Goal: Information Seeking & Learning: Learn about a topic

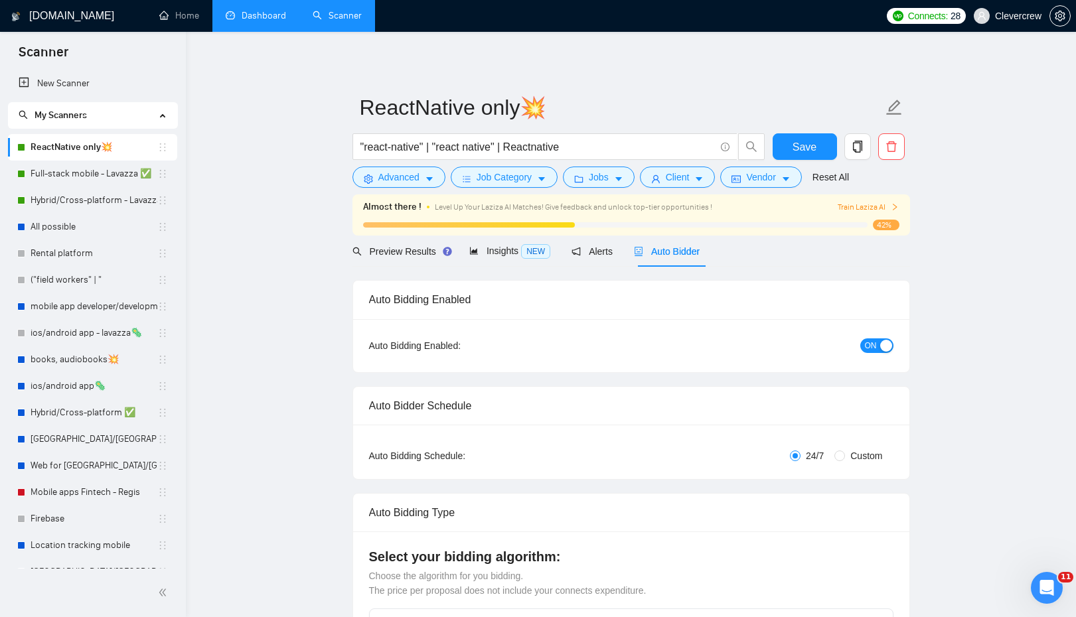
click at [256, 20] on link "Dashboard" at bounding box center [256, 15] width 60 height 11
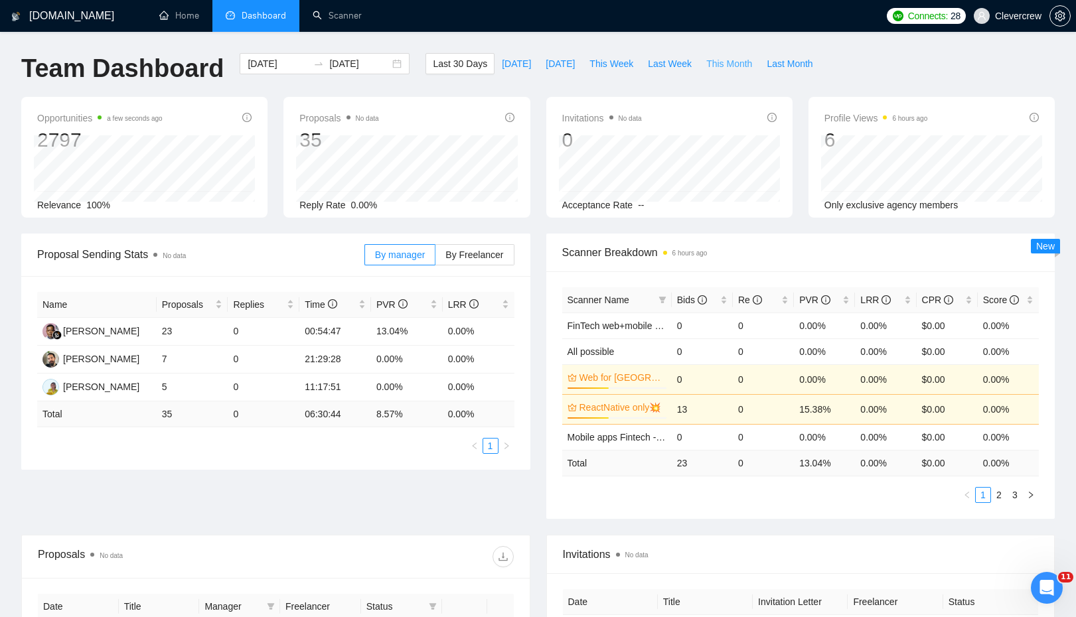
click at [737, 64] on span "This Month" at bounding box center [729, 63] width 46 height 15
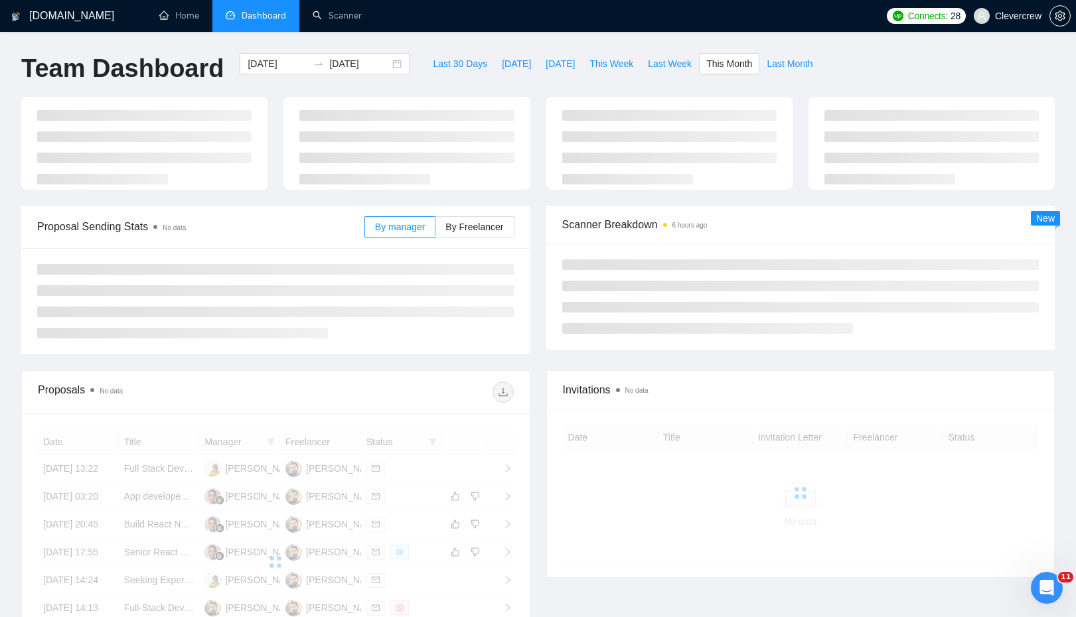
type input "[DATE]"
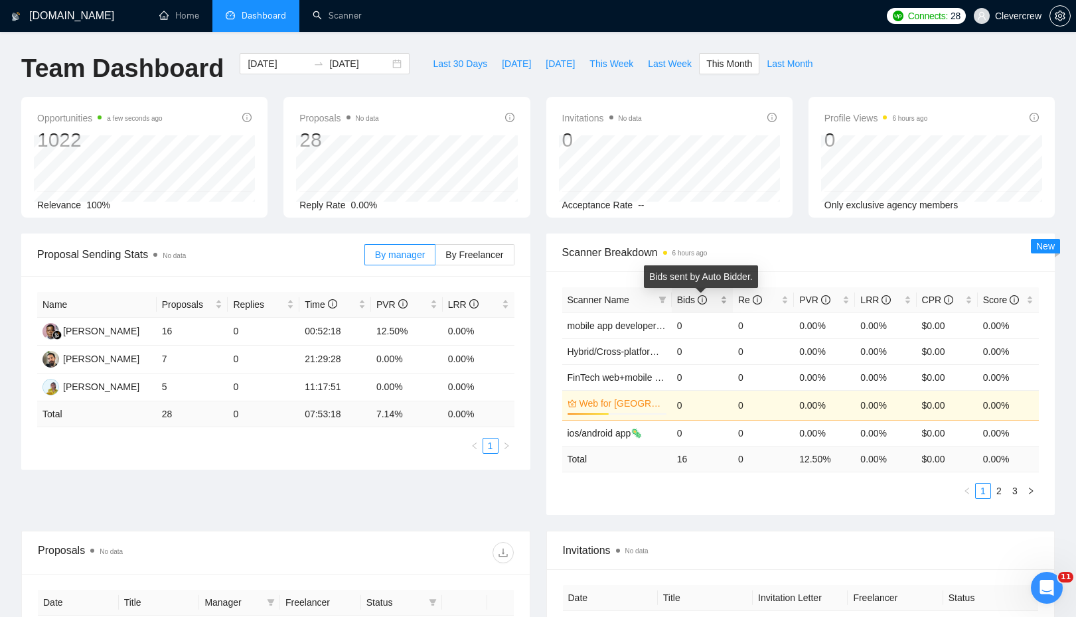
click at [690, 299] on span "Bids" at bounding box center [692, 300] width 30 height 11
click at [705, 301] on icon "info-circle" at bounding box center [701, 299] width 9 height 9
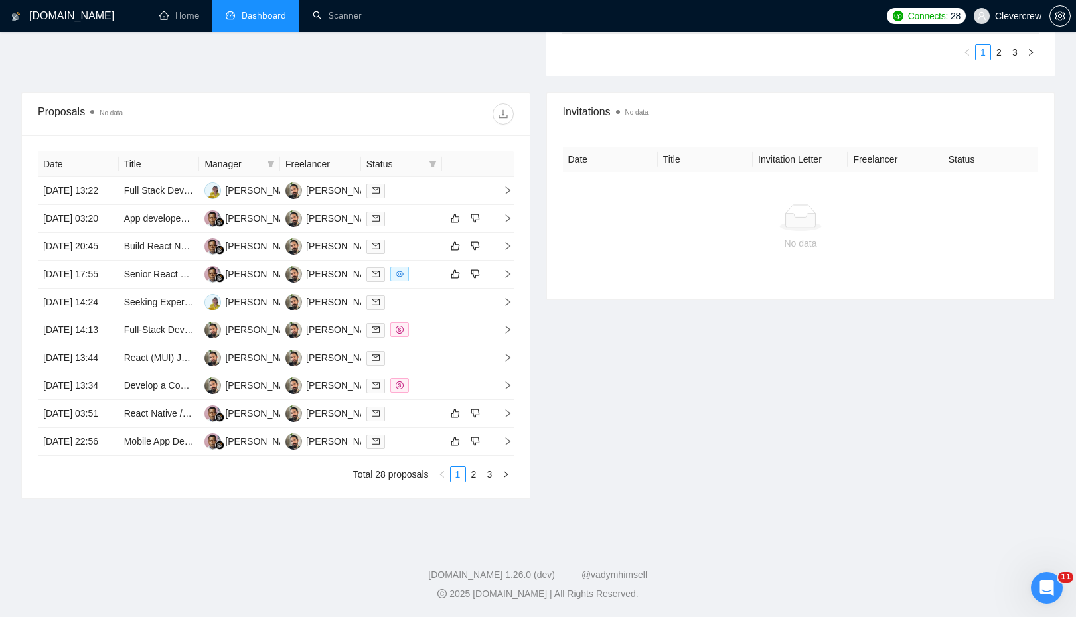
scroll to position [565, 0]
click at [472, 478] on link "2" at bounding box center [474, 474] width 15 height 15
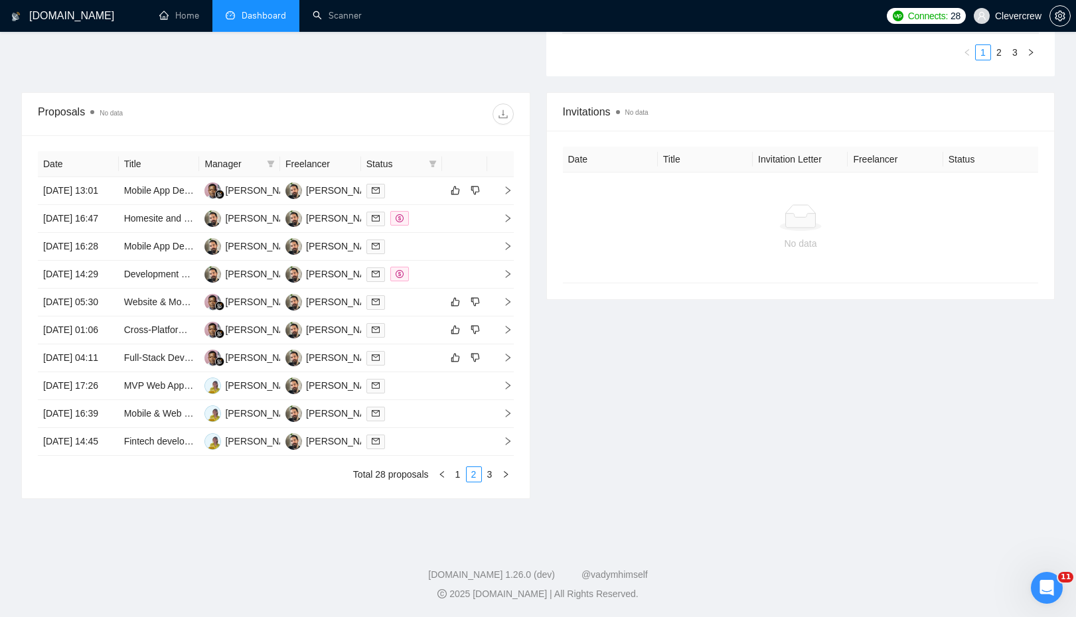
scroll to position [494, 0]
click at [457, 482] on link "1" at bounding box center [458, 474] width 15 height 15
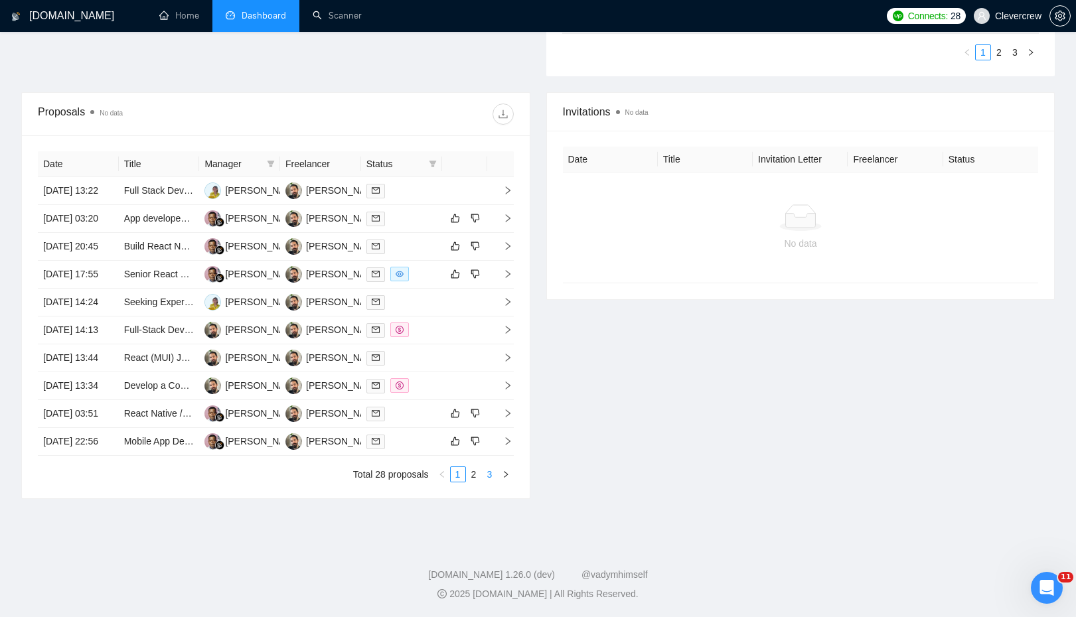
click at [490, 482] on link "3" at bounding box center [489, 474] width 15 height 15
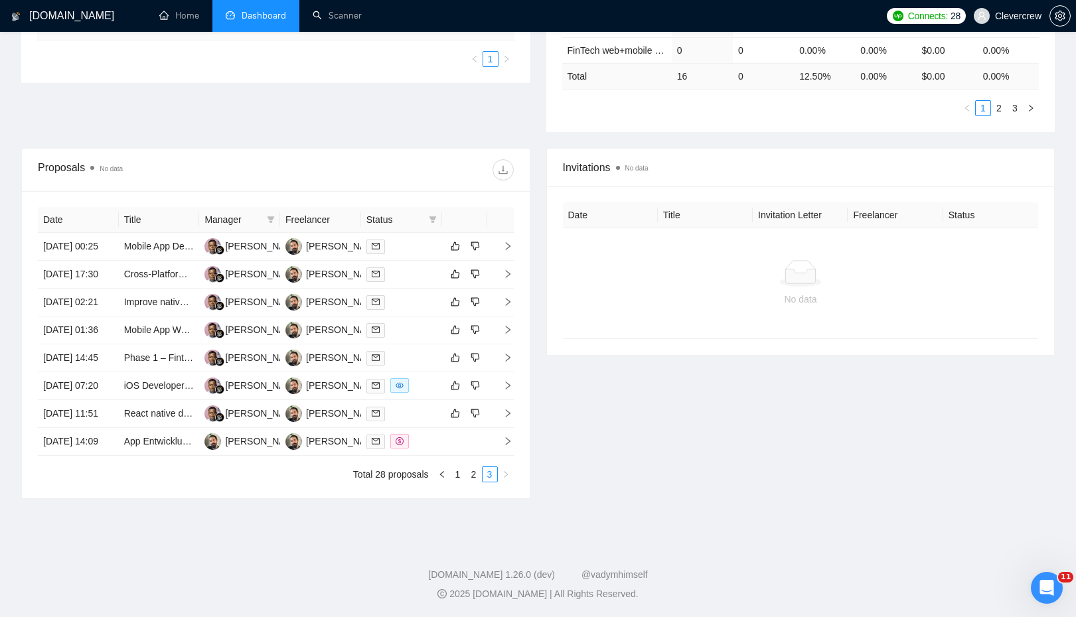
scroll to position [488, 0]
click at [163, 352] on link "Phase 1 – Fintech Mobile App Development (React Native + MySQL + AI OCR Integra…" at bounding box center [310, 357] width 372 height 11
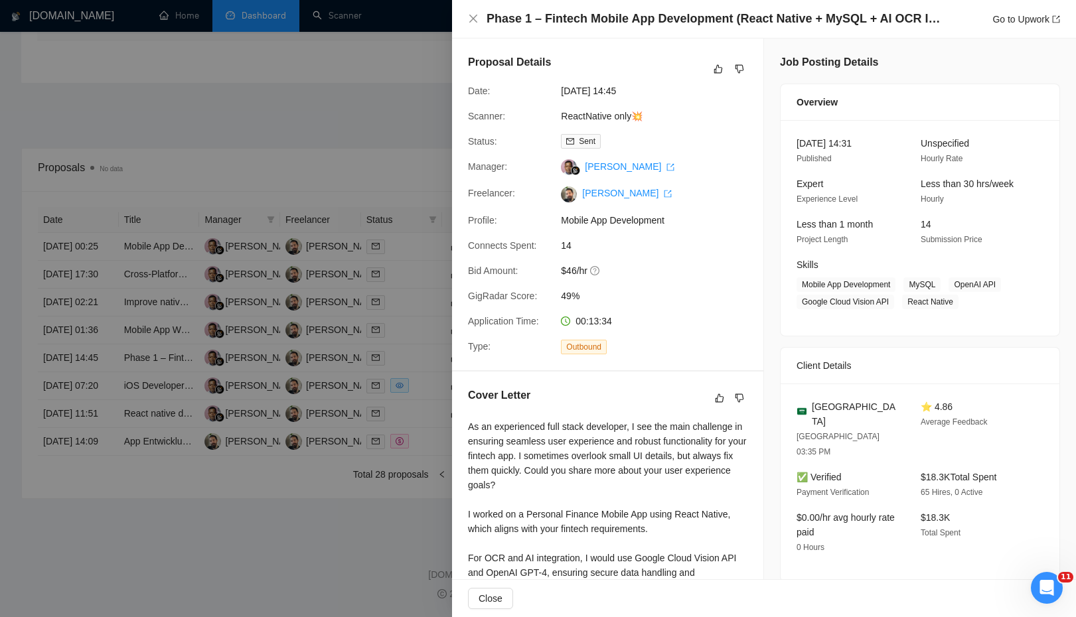
click at [352, 490] on div at bounding box center [538, 308] width 1076 height 617
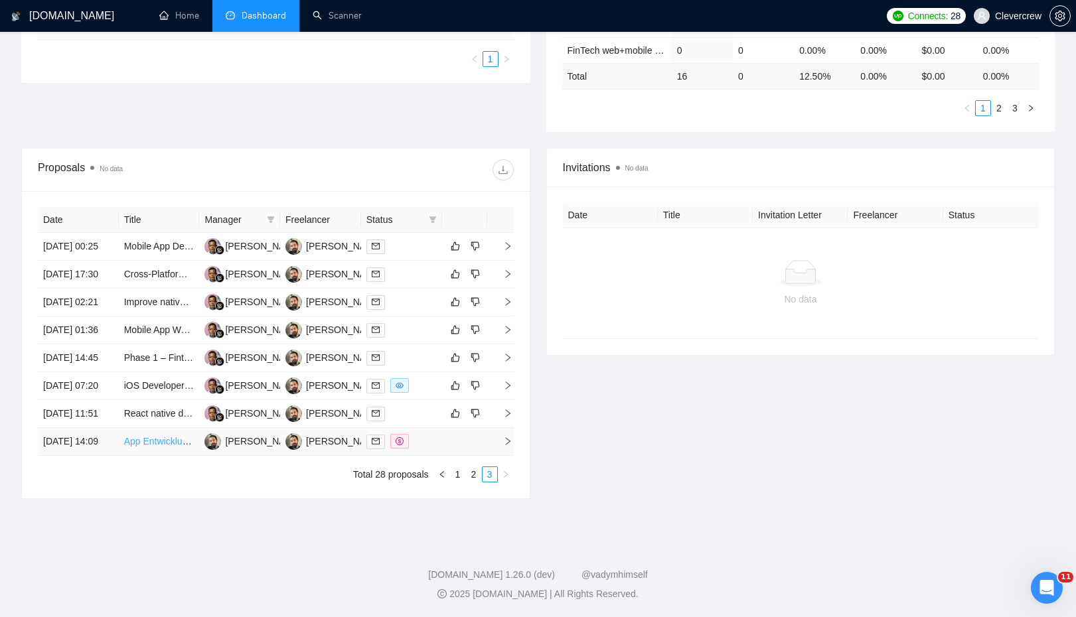
click at [162, 436] on link "App Entwicklung : Social Media Plattform" at bounding box center [208, 441] width 169 height 11
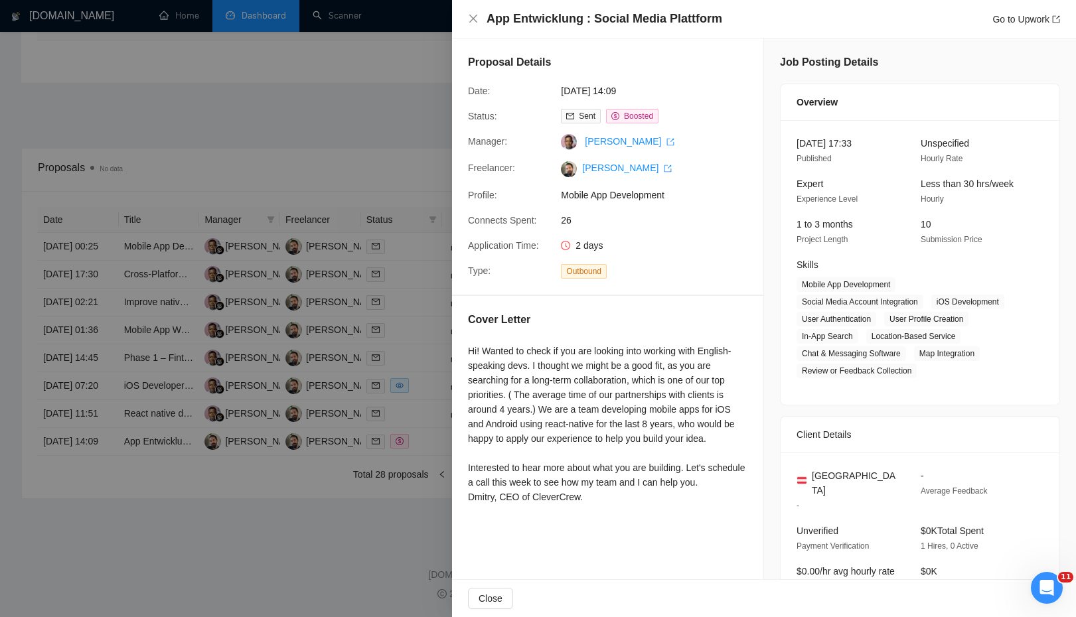
click at [259, 516] on div at bounding box center [538, 308] width 1076 height 617
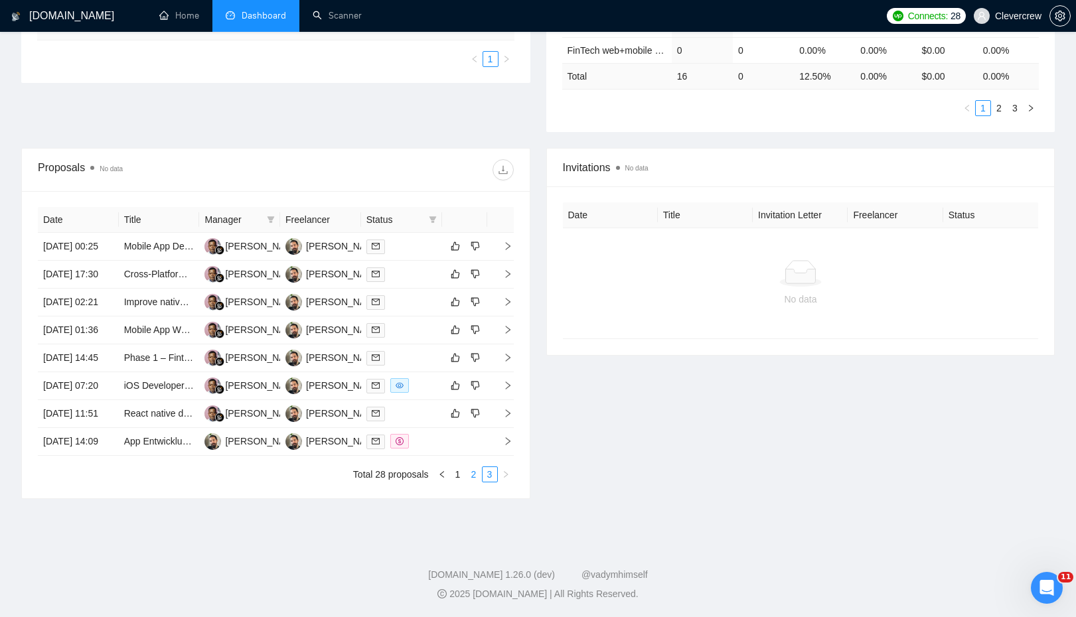
click at [474, 478] on link "2" at bounding box center [474, 474] width 15 height 15
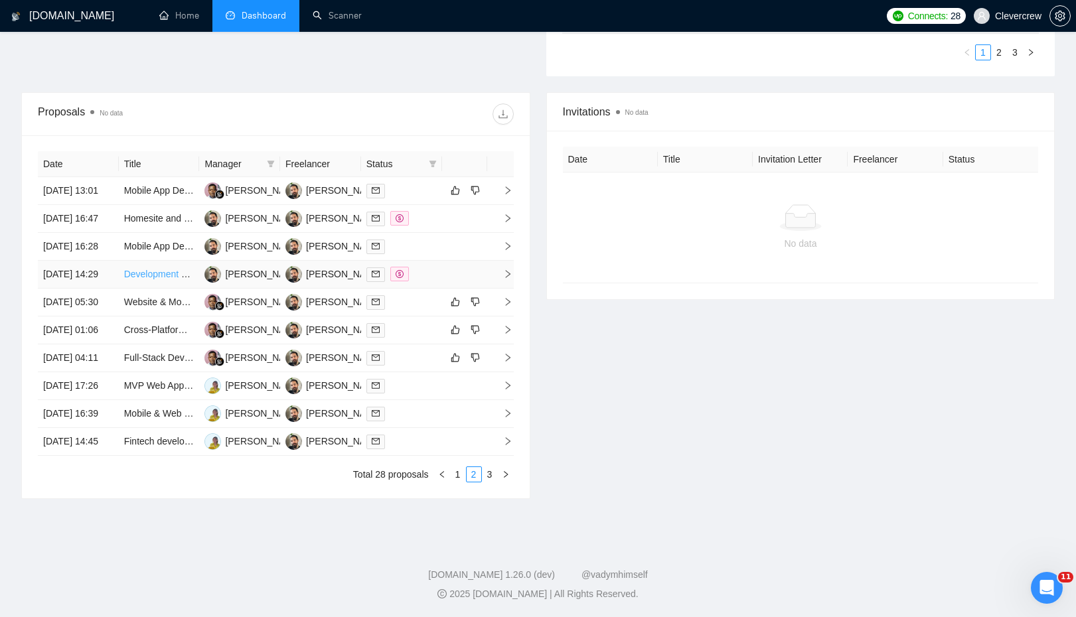
click at [147, 275] on link "Development of Medical Equipment Rental Application" at bounding box center [236, 274] width 224 height 11
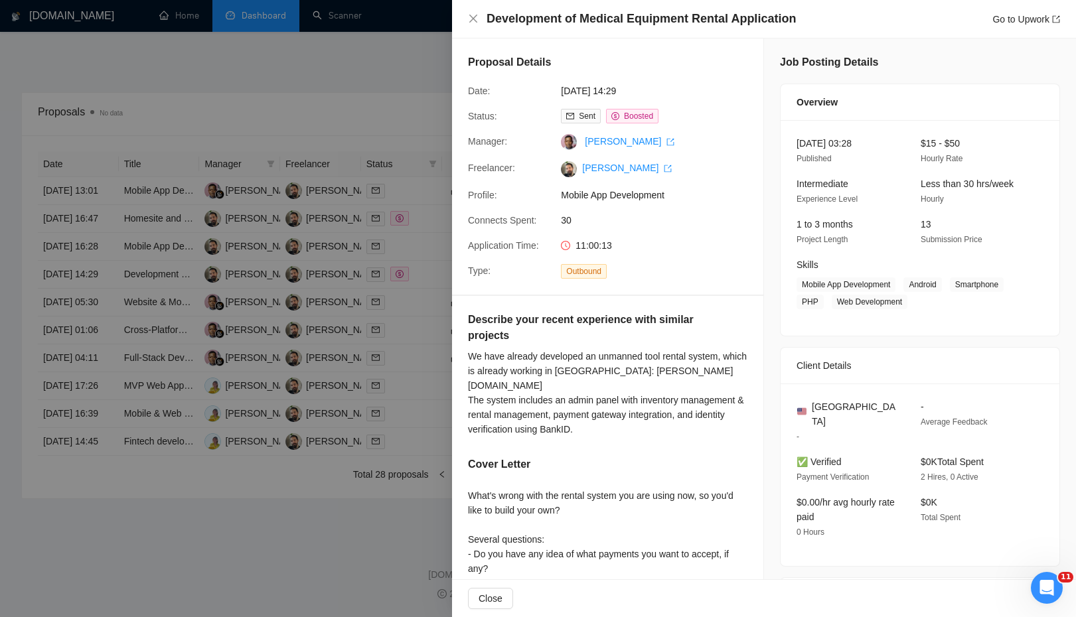
click at [408, 82] on div at bounding box center [538, 308] width 1076 height 617
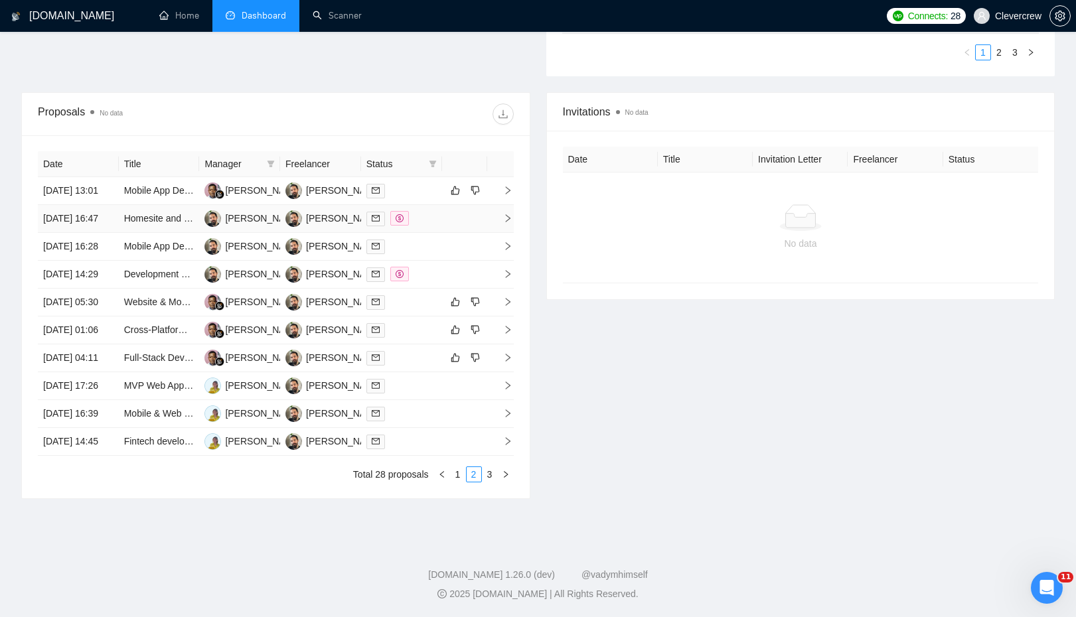
click at [82, 205] on td "[DATE] 16:47" at bounding box center [78, 219] width 81 height 28
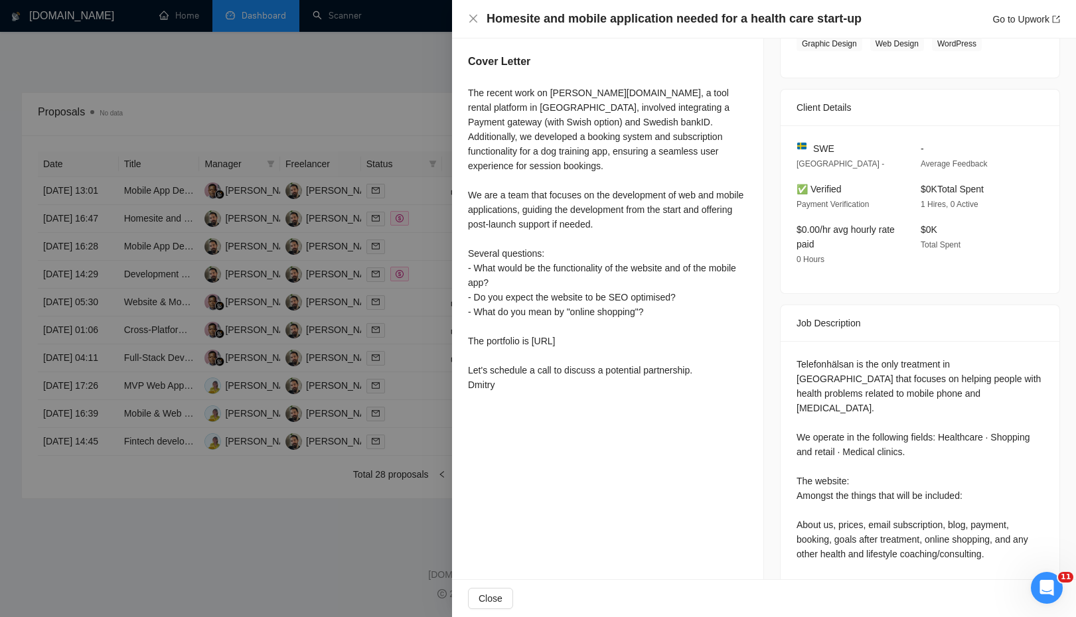
scroll to position [0, 0]
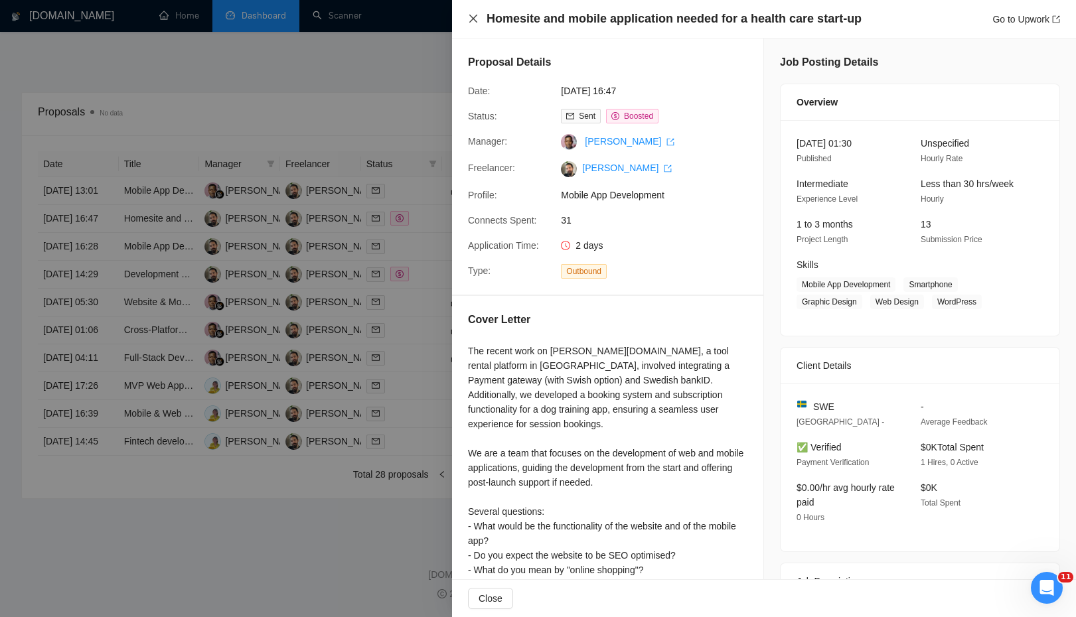
click at [470, 17] on icon "close" at bounding box center [473, 19] width 8 height 8
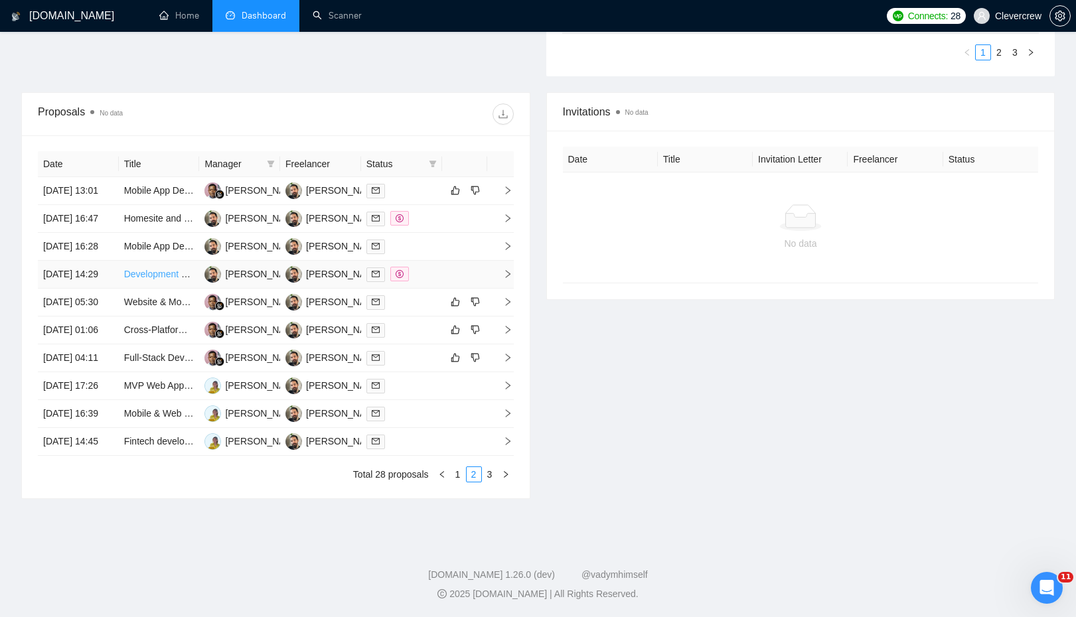
click at [143, 277] on link "Development of Medical Equipment Rental Application" at bounding box center [236, 274] width 224 height 11
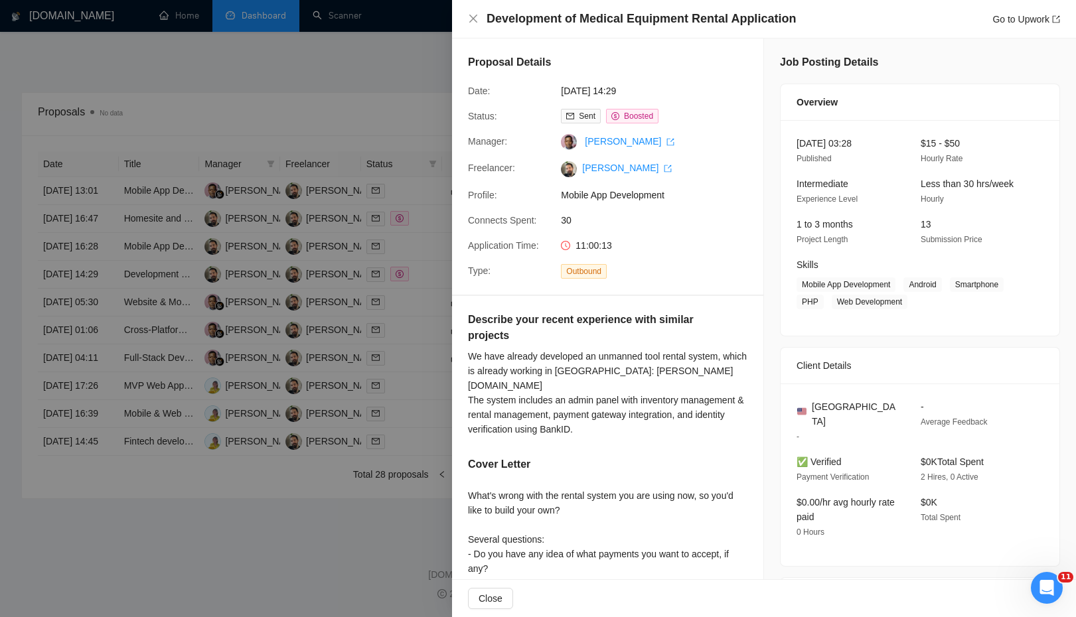
click at [163, 194] on div at bounding box center [538, 308] width 1076 height 617
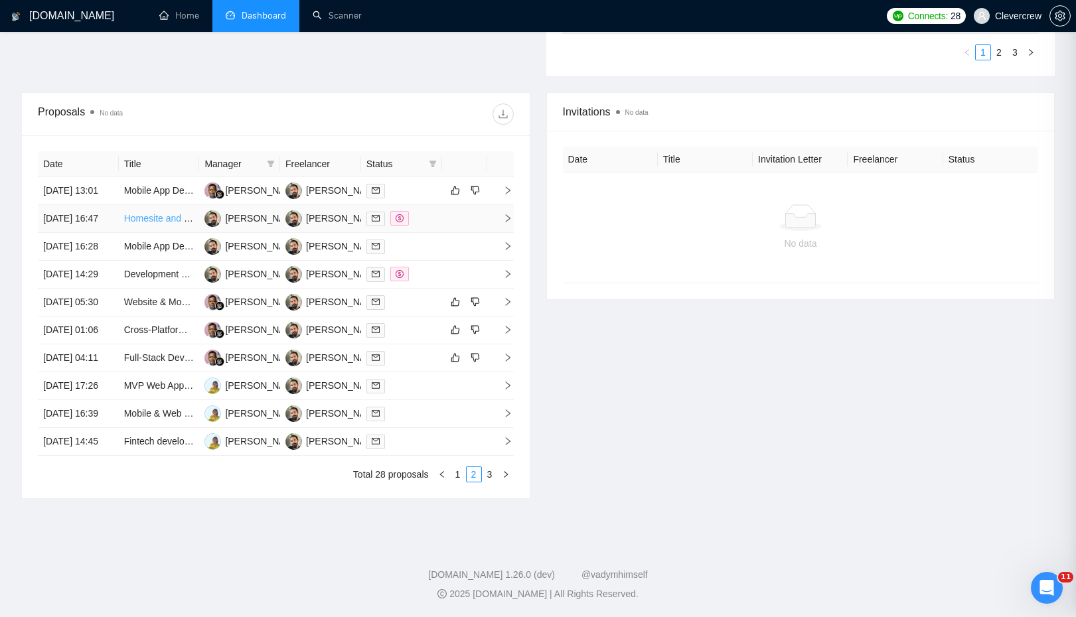
click at [159, 213] on link "Homesite and mobile application needed for a health care start-up" at bounding box center [259, 218] width 271 height 11
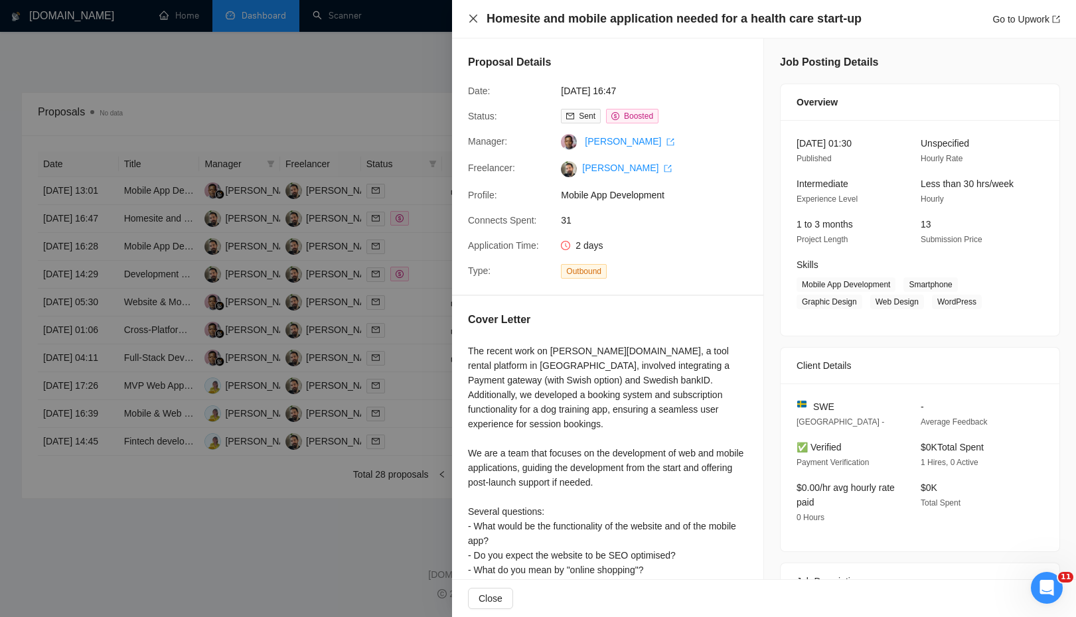
click at [469, 19] on icon "close" at bounding box center [473, 18] width 11 height 11
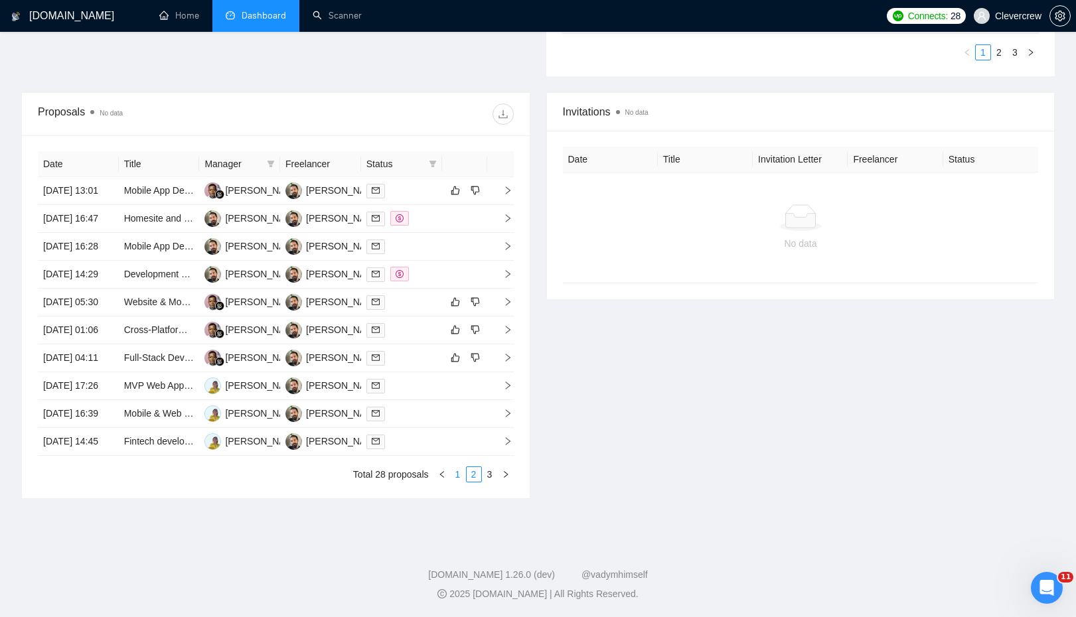
click at [457, 482] on link "1" at bounding box center [458, 474] width 15 height 15
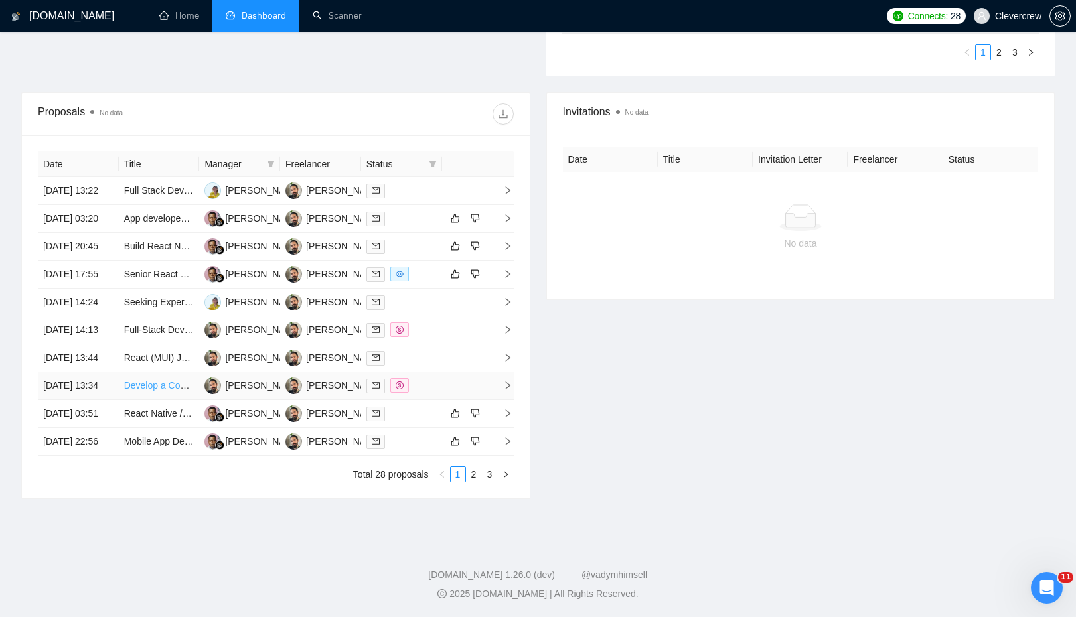
click at [163, 391] on link "Develop a Construction Management System" at bounding box center [217, 385] width 187 height 11
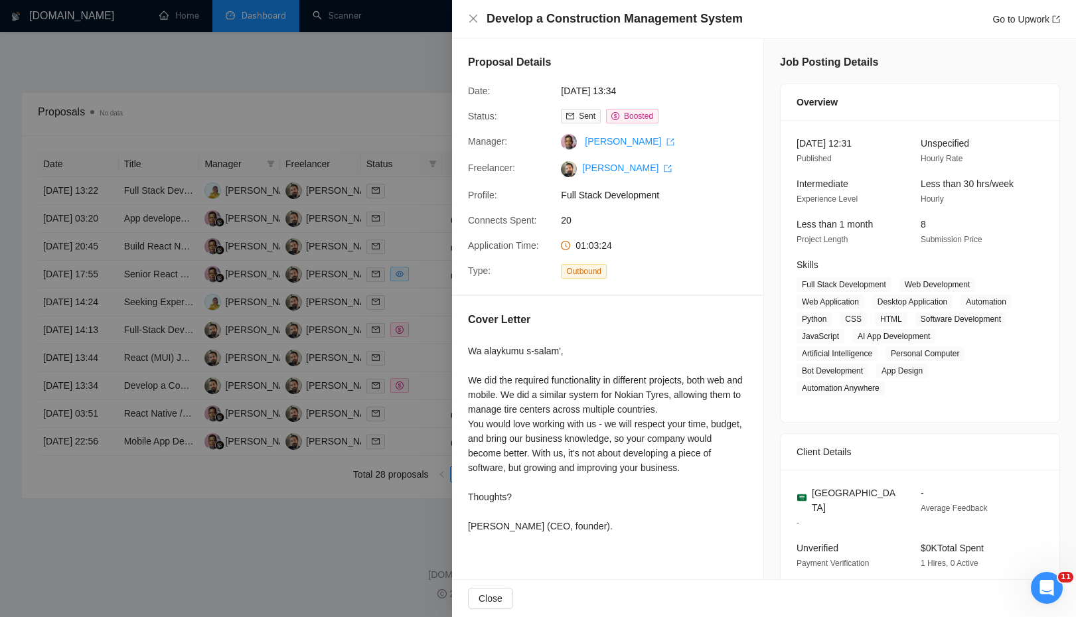
click at [261, 573] on div at bounding box center [538, 308] width 1076 height 617
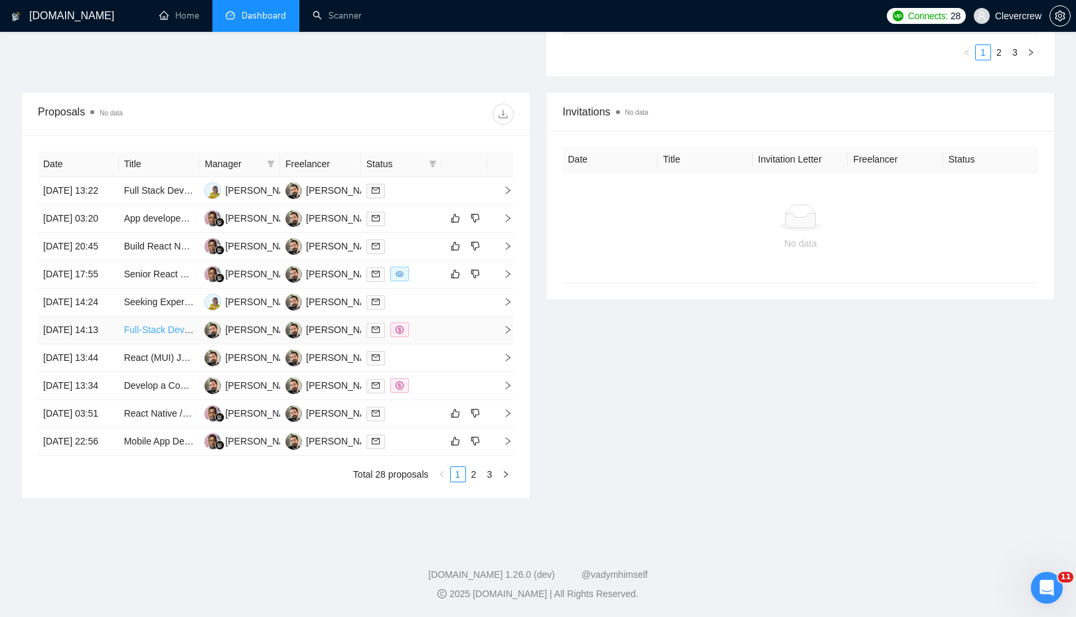
click at [155, 335] on link "Full-Stack Developer for Custom Cloud-Based Costing System (Manufacturing/Engin…" at bounding box center [327, 330] width 407 height 11
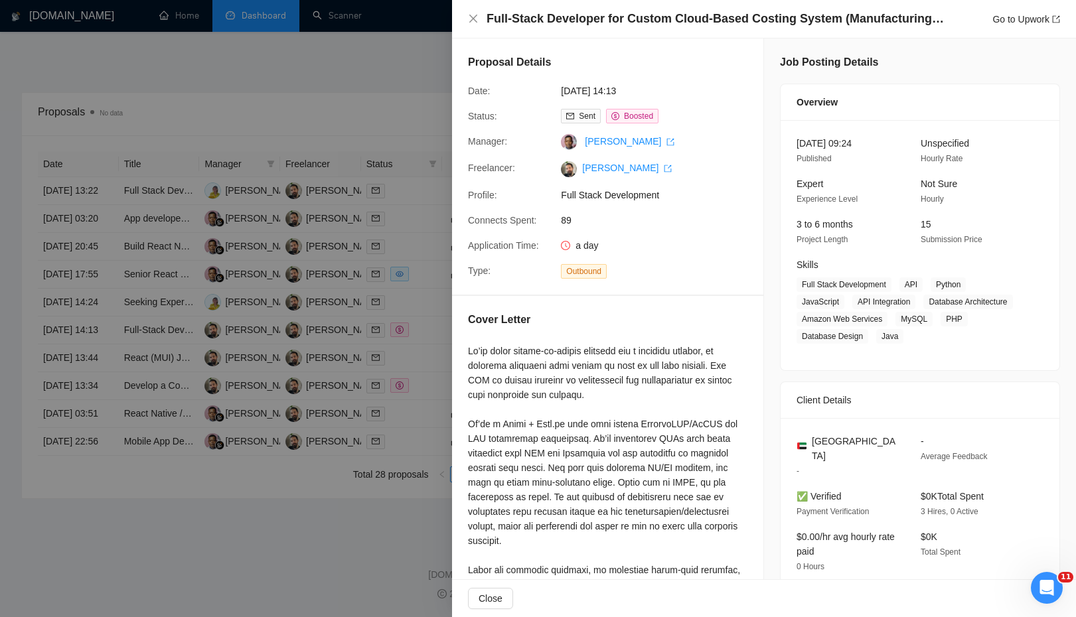
click at [385, 69] on div at bounding box center [538, 308] width 1076 height 617
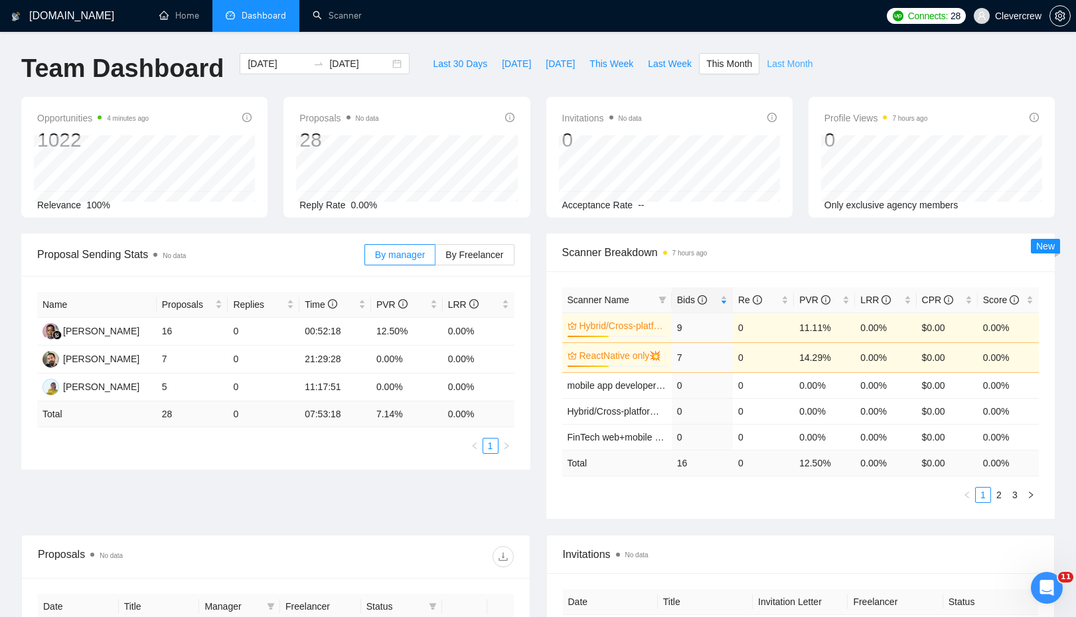
click at [794, 67] on span "Last Month" at bounding box center [790, 63] width 46 height 15
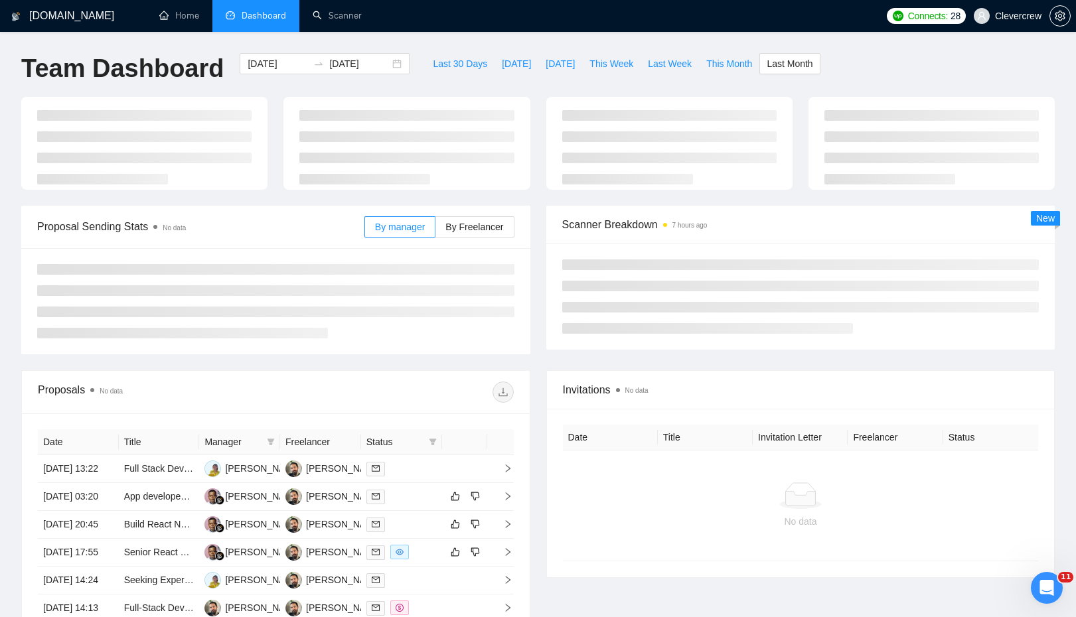
type input "[DATE]"
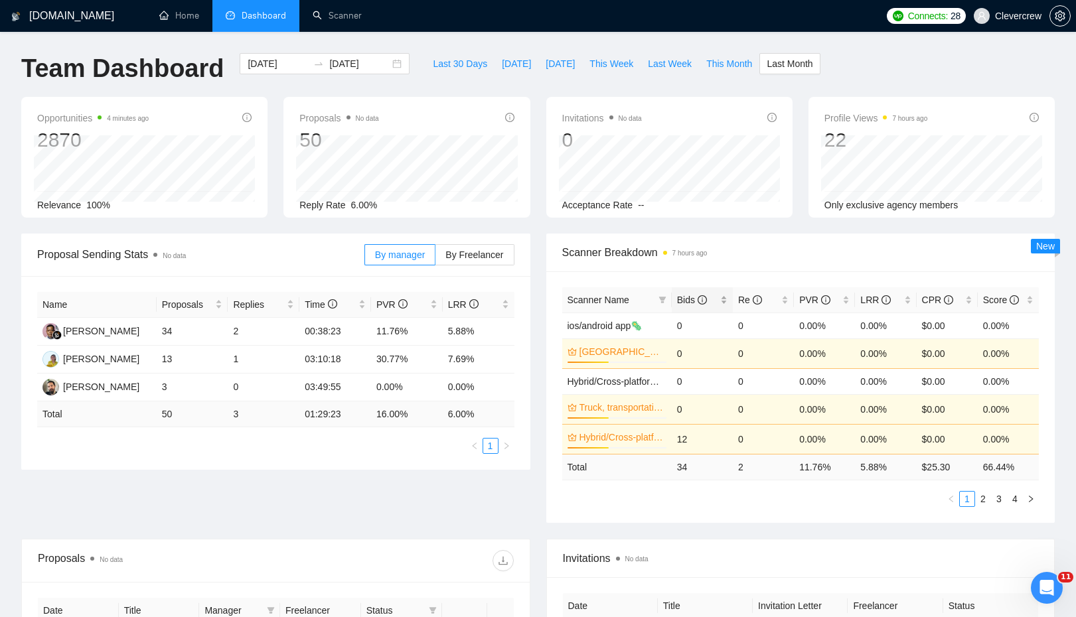
click at [686, 305] on span "Bids" at bounding box center [692, 300] width 30 height 11
click at [687, 303] on span "Bids" at bounding box center [692, 300] width 30 height 11
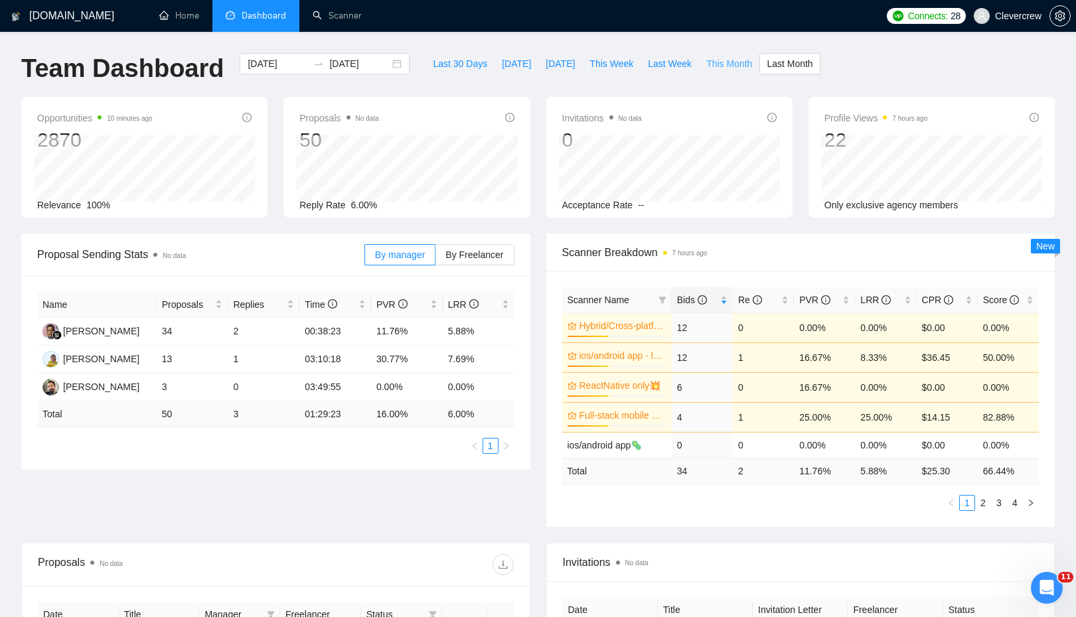
click at [731, 64] on span "This Month" at bounding box center [729, 63] width 46 height 15
type input "[DATE]"
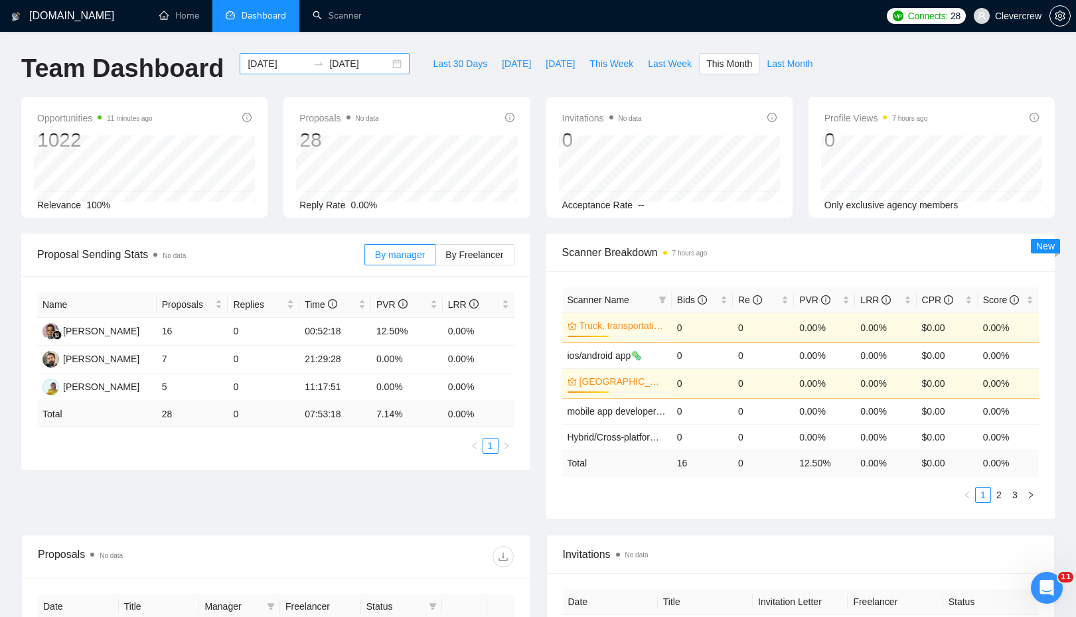
click at [336, 63] on input "[DATE]" at bounding box center [359, 63] width 60 height 15
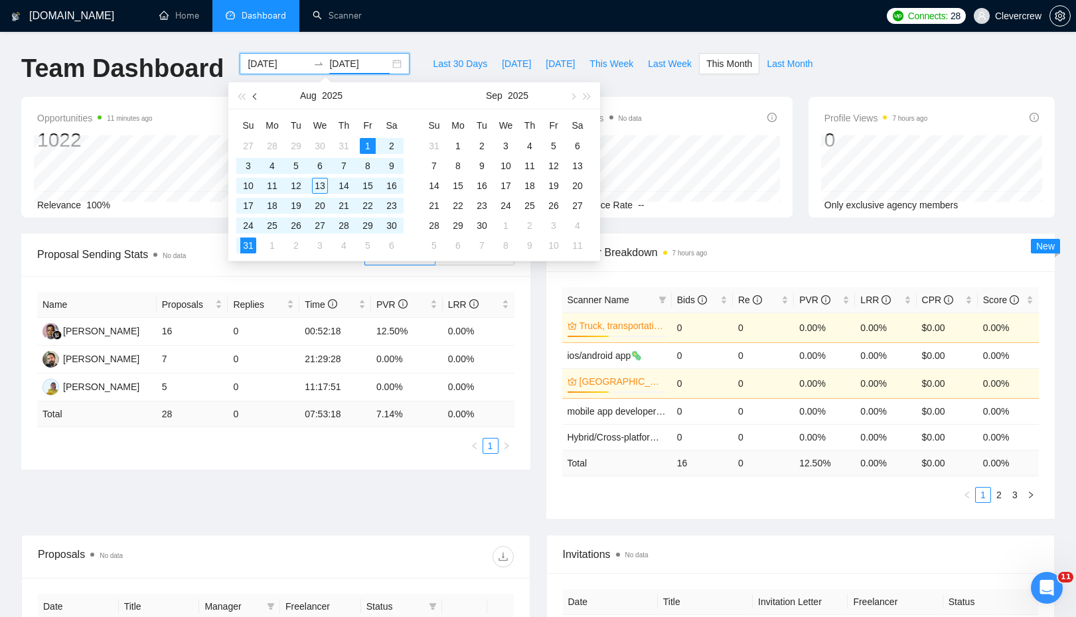
click at [253, 96] on span "button" at bounding box center [256, 96] width 7 height 7
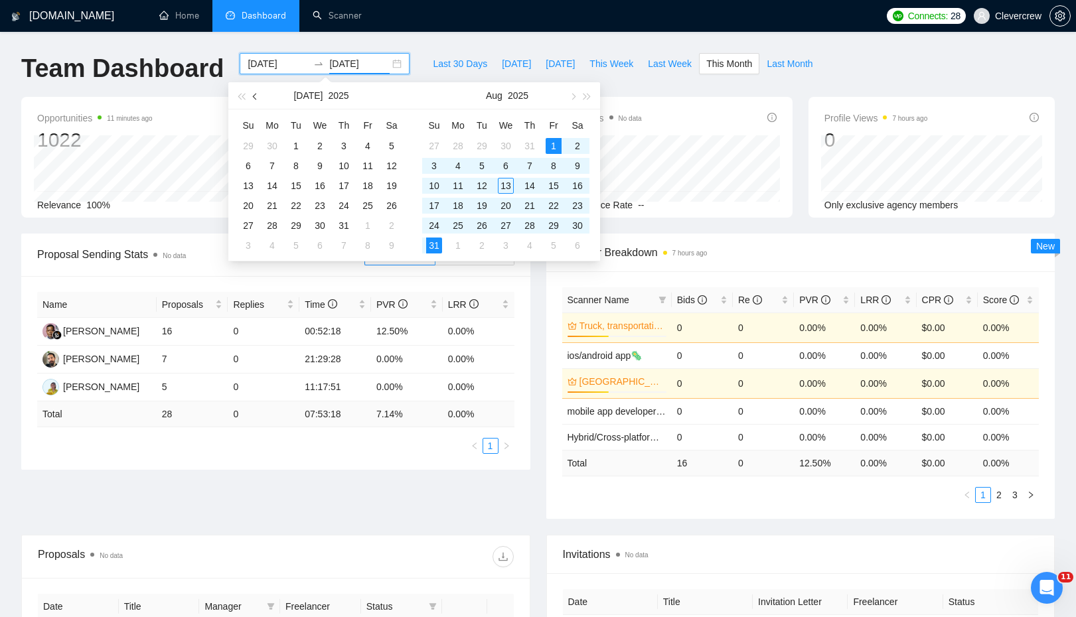
click at [253, 96] on span "button" at bounding box center [256, 96] width 7 height 7
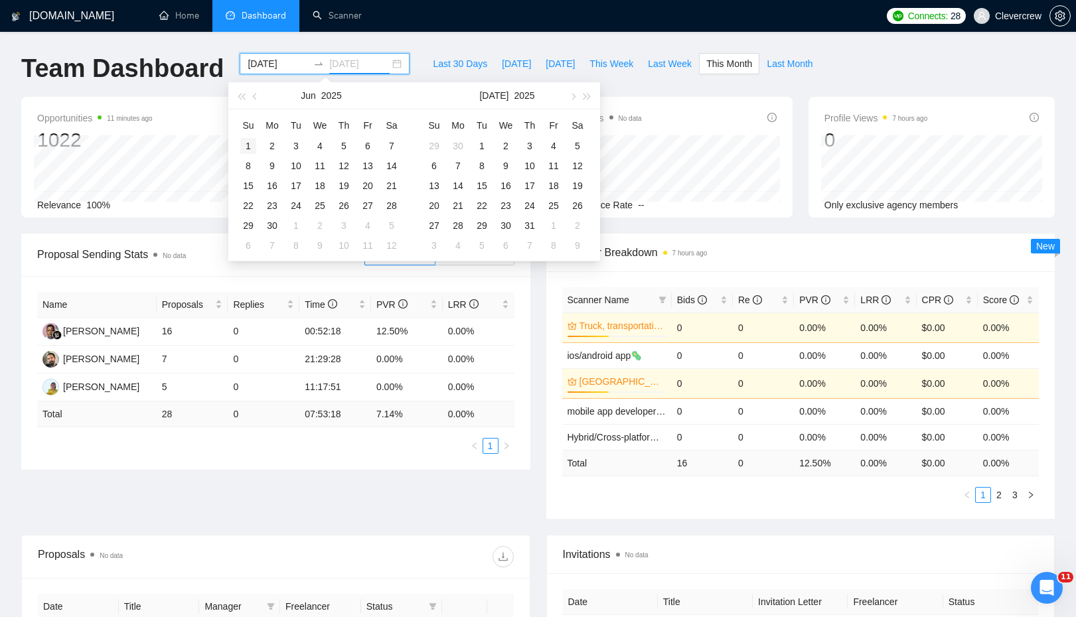
type input "[DATE]"
click at [250, 145] on div "1" at bounding box center [248, 146] width 16 height 16
click at [255, 95] on span "button" at bounding box center [256, 96] width 7 height 7
click at [394, 245] on table "Su Mo Tu We Th Fr Sa 1 2 3 4 5 6 7 8 9 10 11 12 13 14 15 16 17 18 19 20 21 22 2…" at bounding box center [319, 185] width 167 height 141
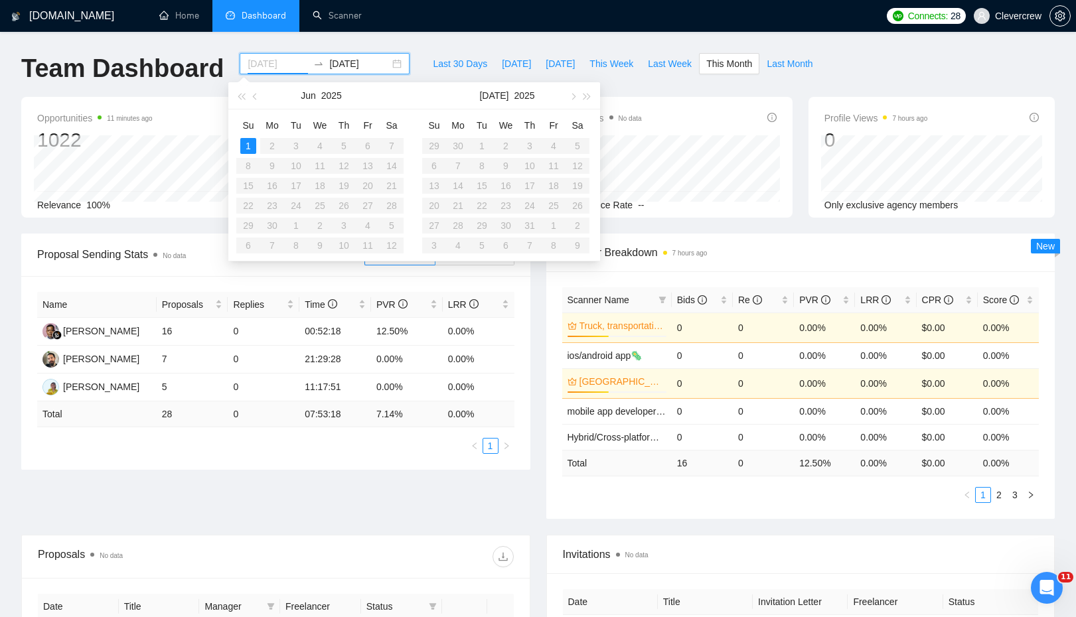
click at [250, 140] on div "1" at bounding box center [248, 146] width 16 height 16
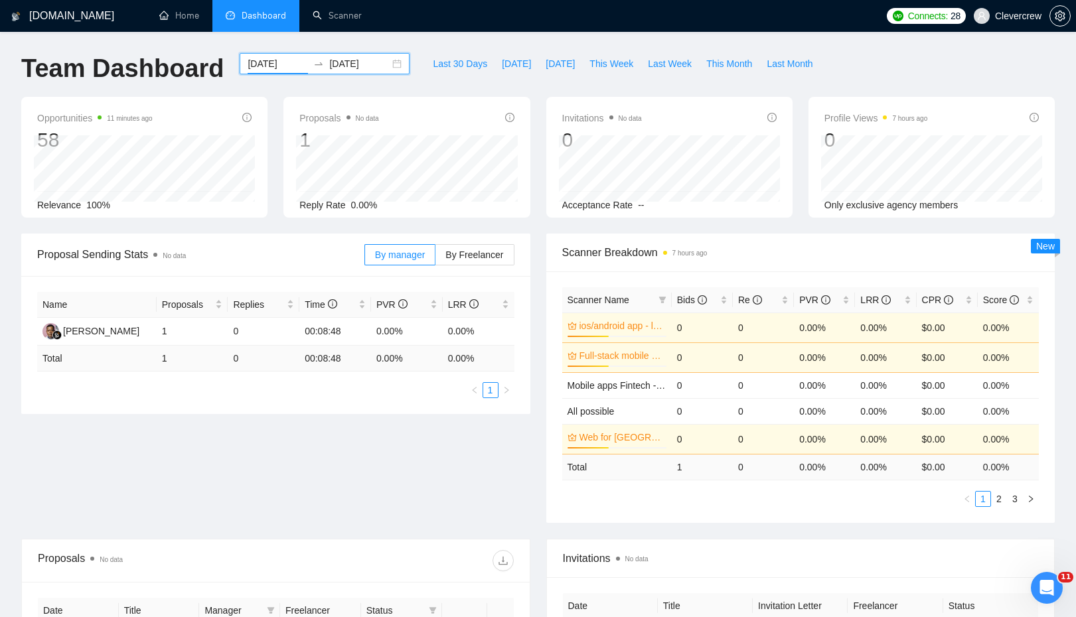
click at [274, 62] on input "[DATE]" at bounding box center [278, 63] width 60 height 15
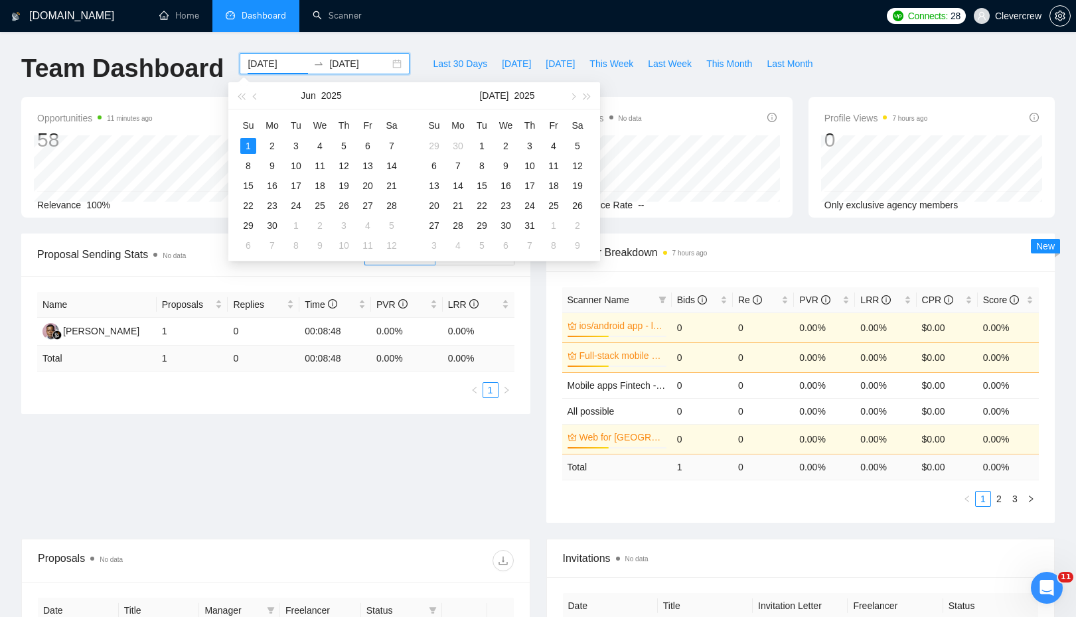
type input "[DATE]"
click at [250, 140] on div "1" at bounding box center [248, 146] width 16 height 16
type input "[DATE]"
click at [272, 223] on div "30" at bounding box center [272, 226] width 16 height 16
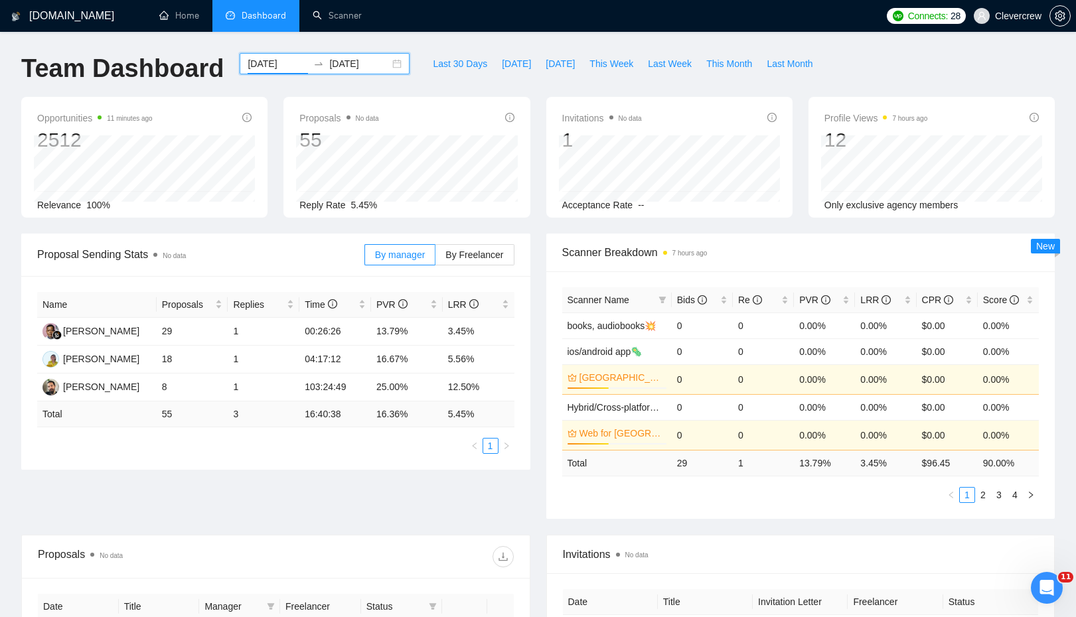
click at [266, 66] on input "[DATE]" at bounding box center [278, 63] width 60 height 15
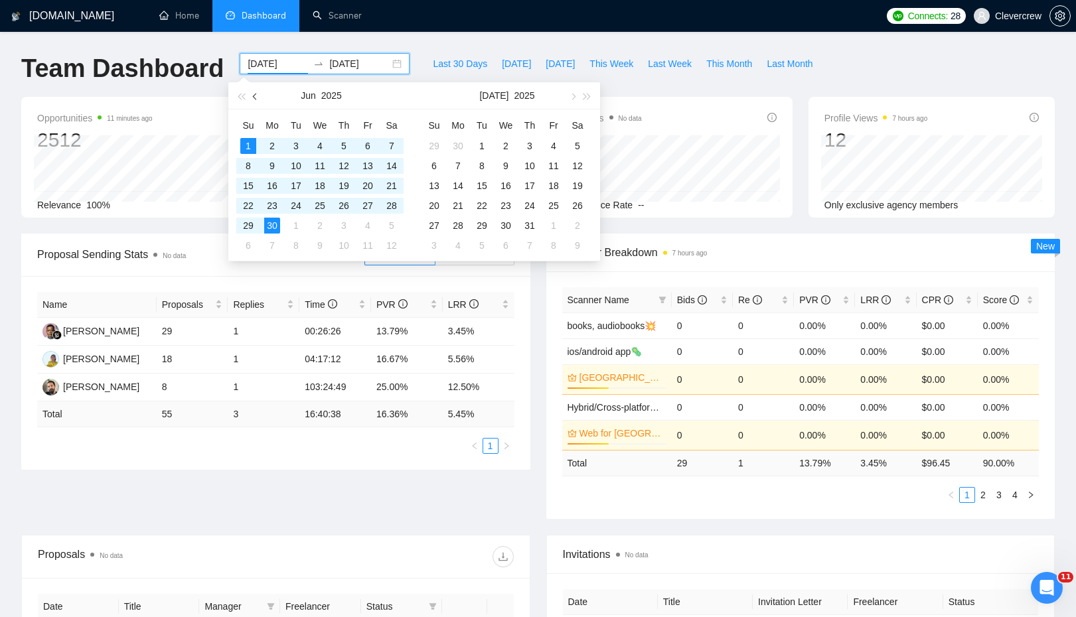
click at [255, 97] on span "button" at bounding box center [256, 96] width 7 height 7
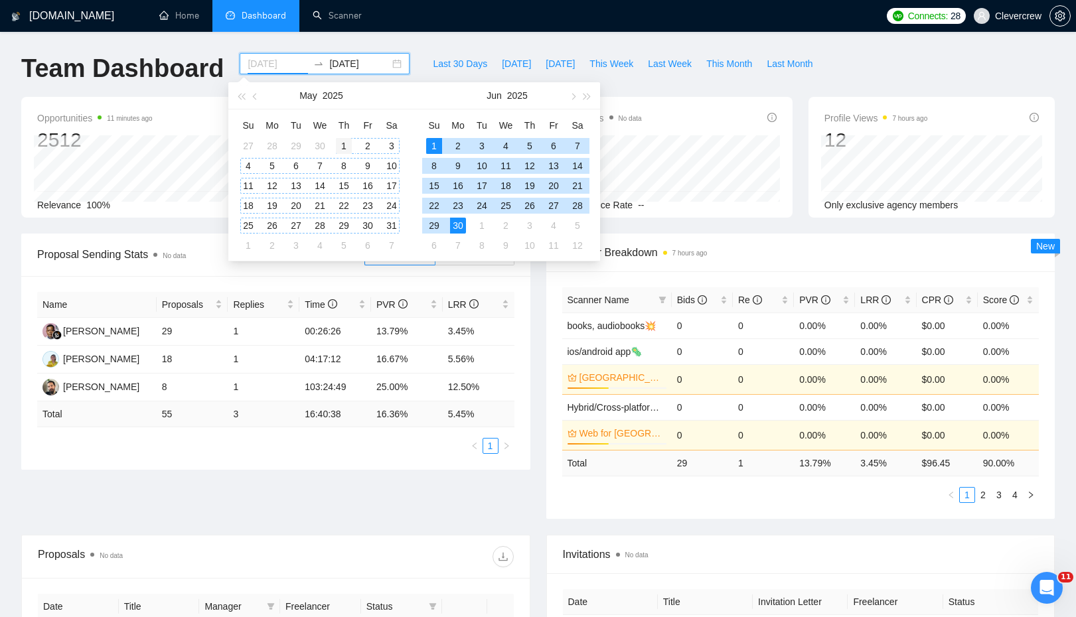
type input "[DATE]"
click at [344, 144] on div "1" at bounding box center [344, 146] width 16 height 16
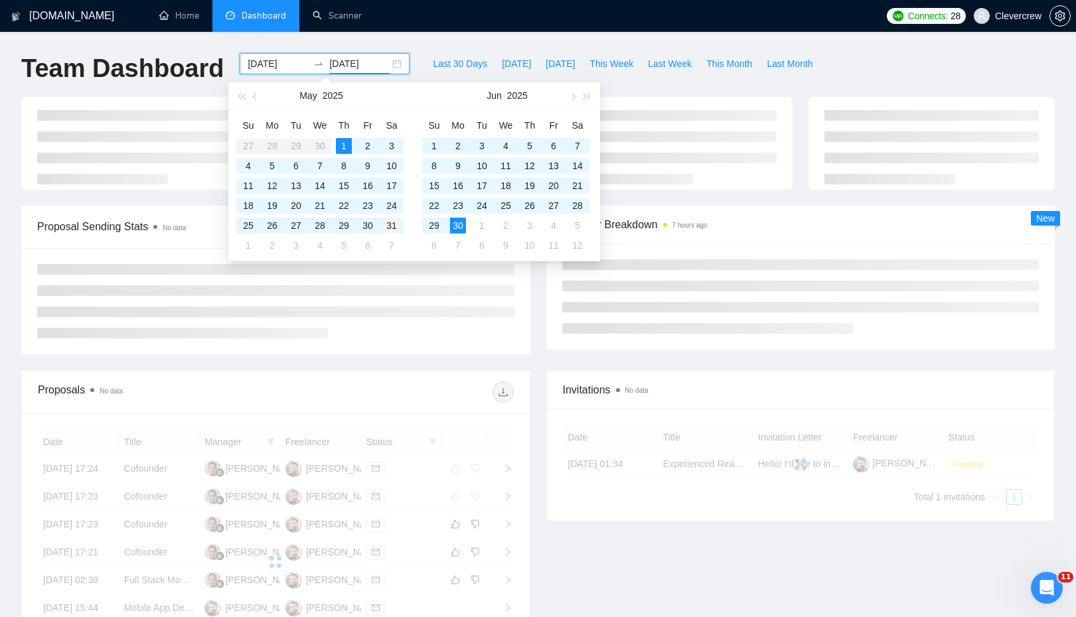
type input "[DATE]"
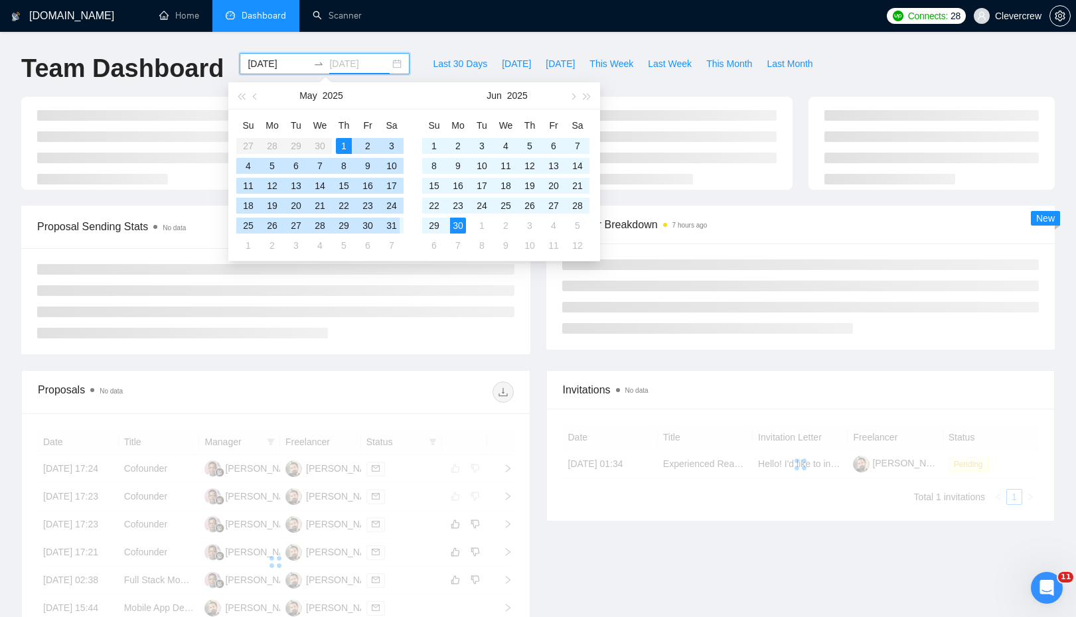
click at [390, 224] on div "31" at bounding box center [392, 226] width 16 height 16
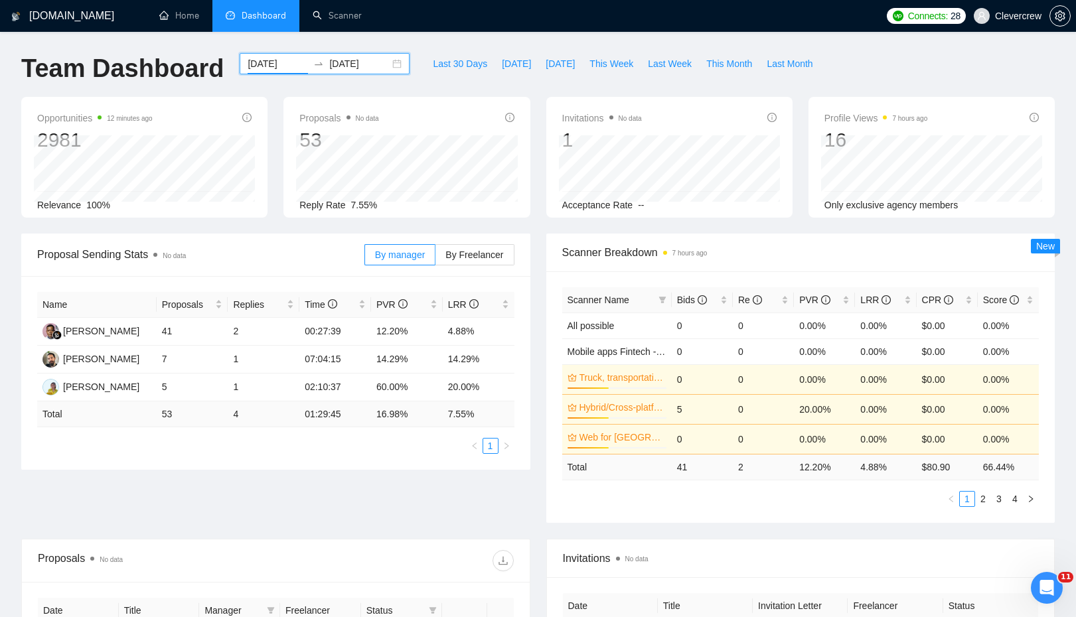
click at [265, 64] on input "[DATE]" at bounding box center [278, 63] width 60 height 15
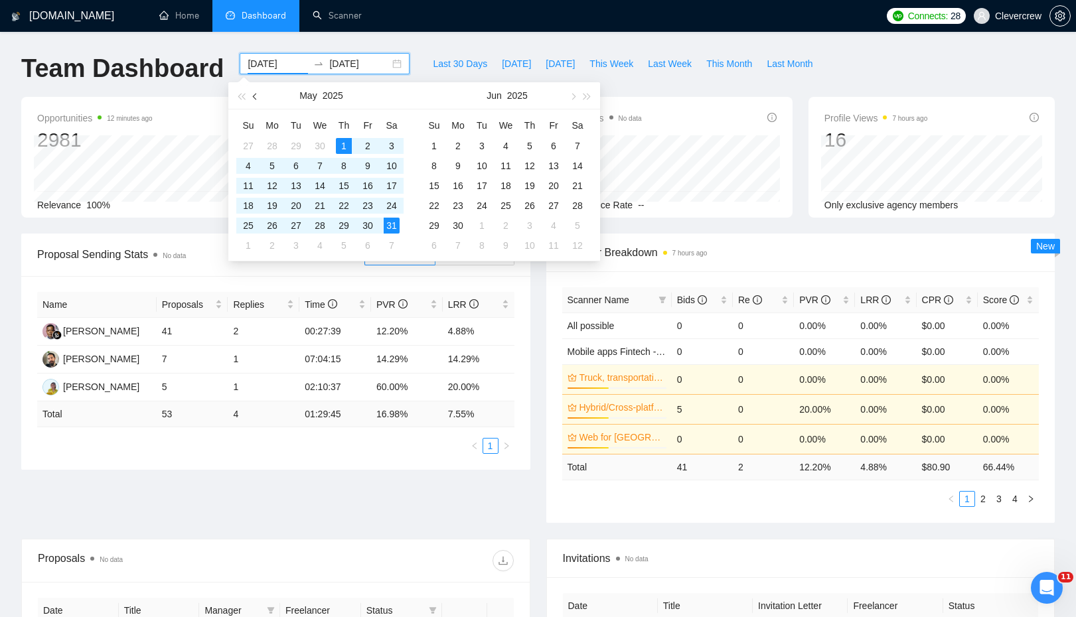
click at [255, 93] on span "button" at bounding box center [256, 96] width 7 height 7
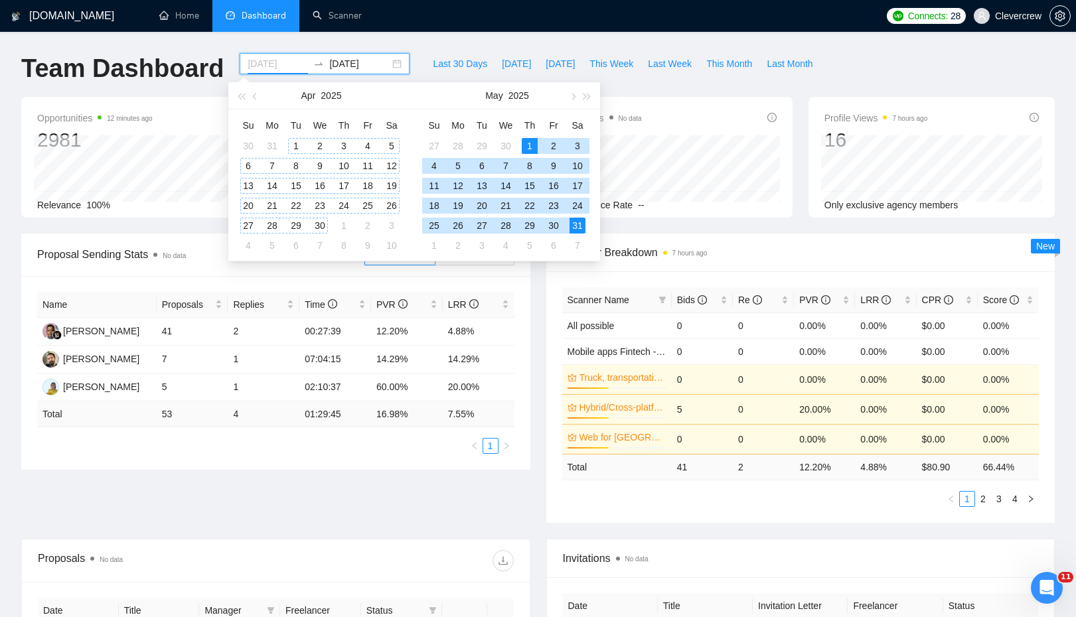
type input "[DATE]"
click at [293, 143] on div "1" at bounding box center [296, 146] width 16 height 16
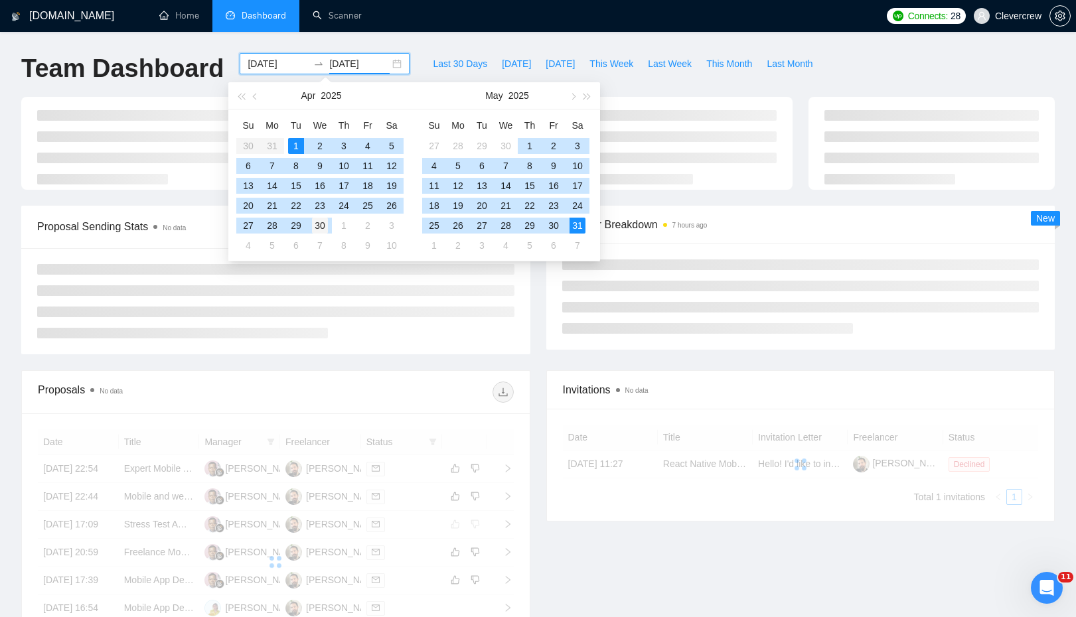
type input "[DATE]"
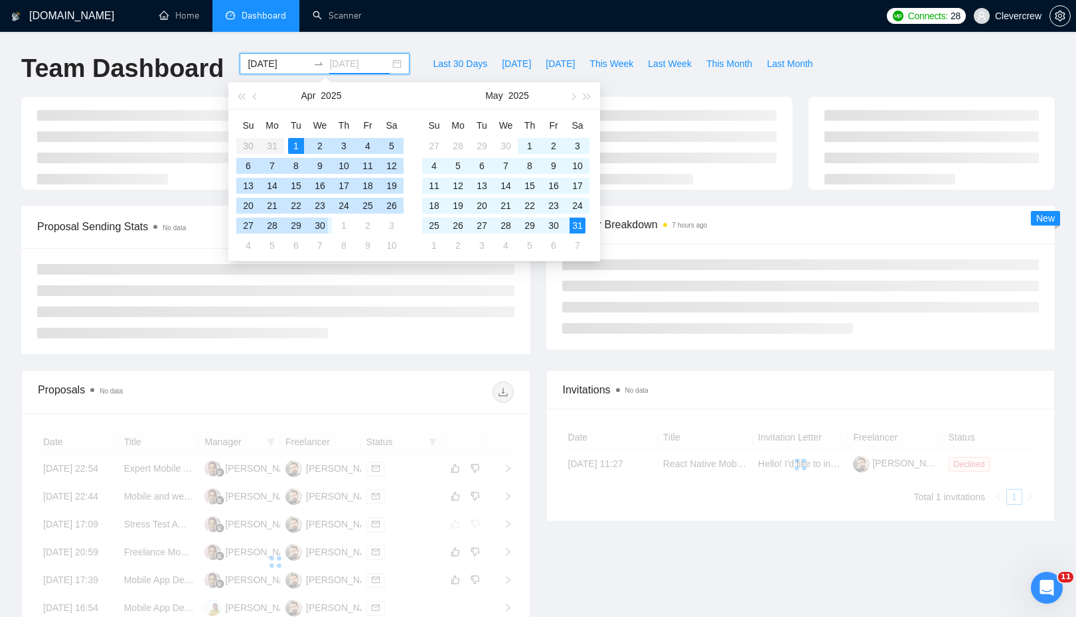
click at [323, 228] on div "30" at bounding box center [320, 226] width 16 height 16
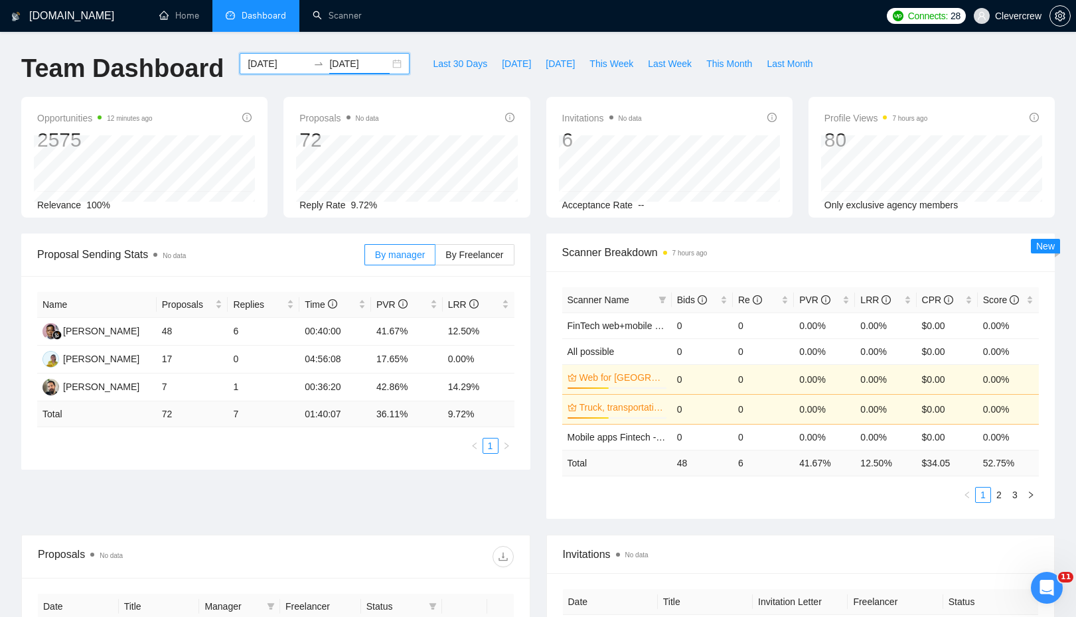
click at [274, 62] on input "[DATE]" at bounding box center [278, 63] width 60 height 15
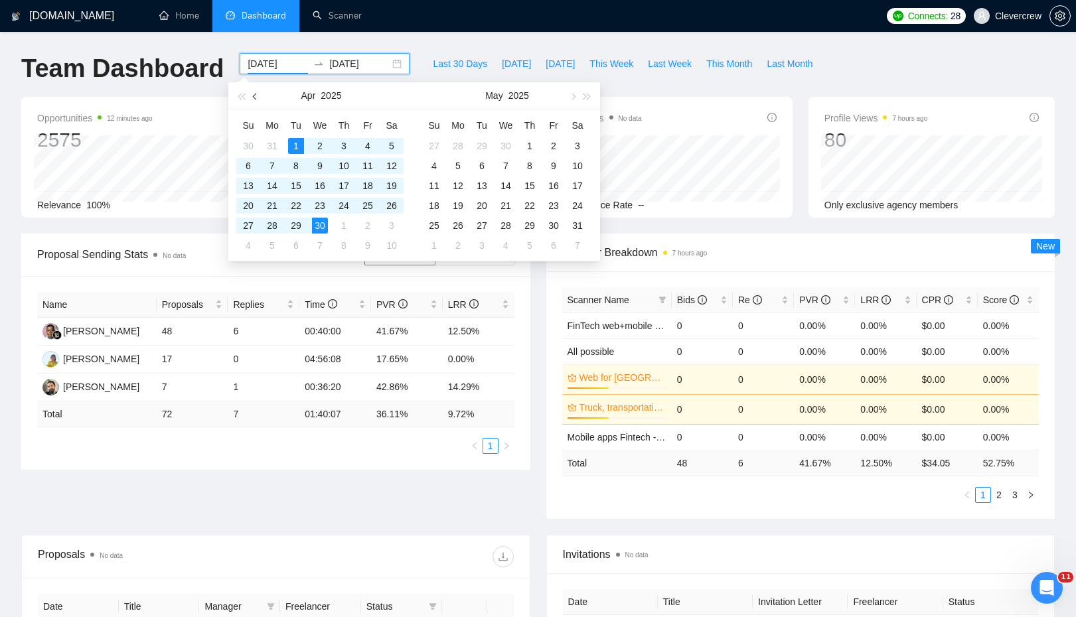
click at [255, 94] on span "button" at bounding box center [256, 96] width 7 height 7
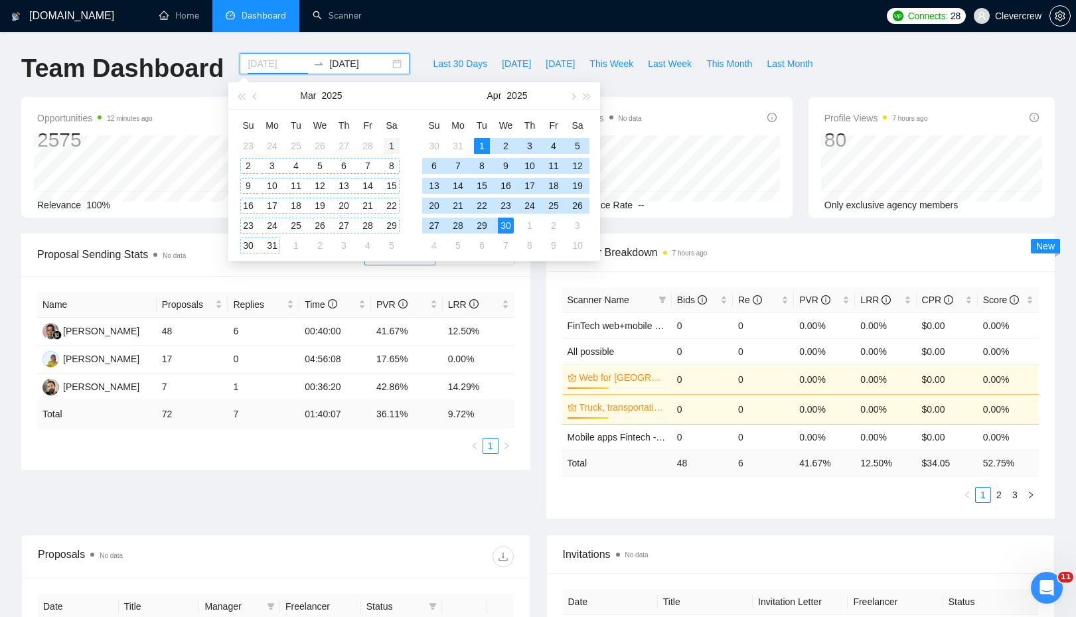
type input "[DATE]"
click at [386, 141] on div "1" at bounding box center [392, 146] width 16 height 16
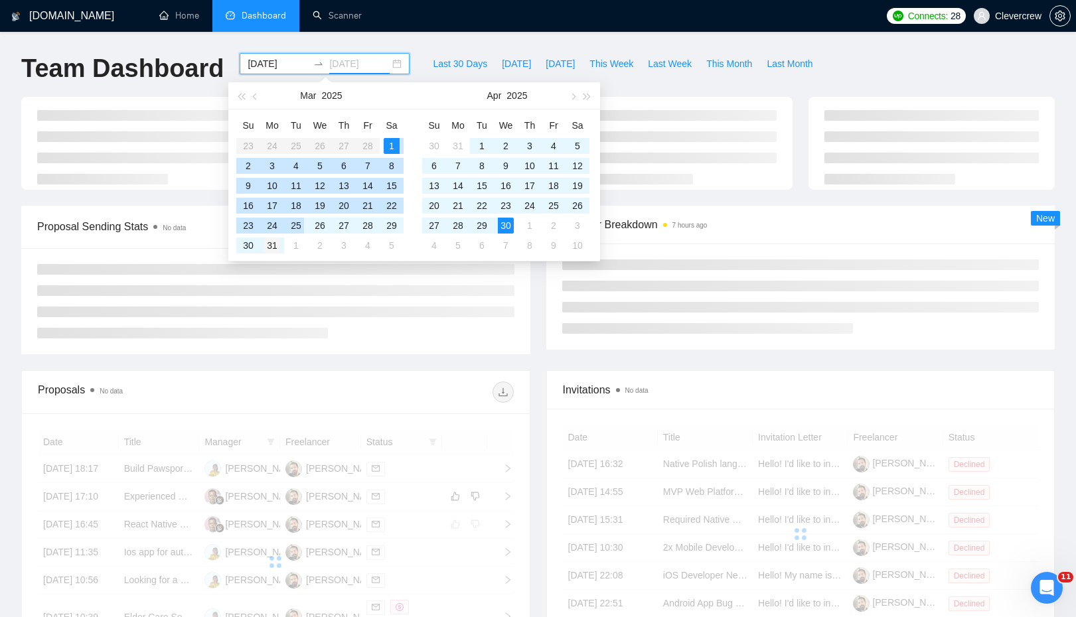
type input "[DATE]"
click at [277, 242] on div "31" at bounding box center [272, 246] width 16 height 16
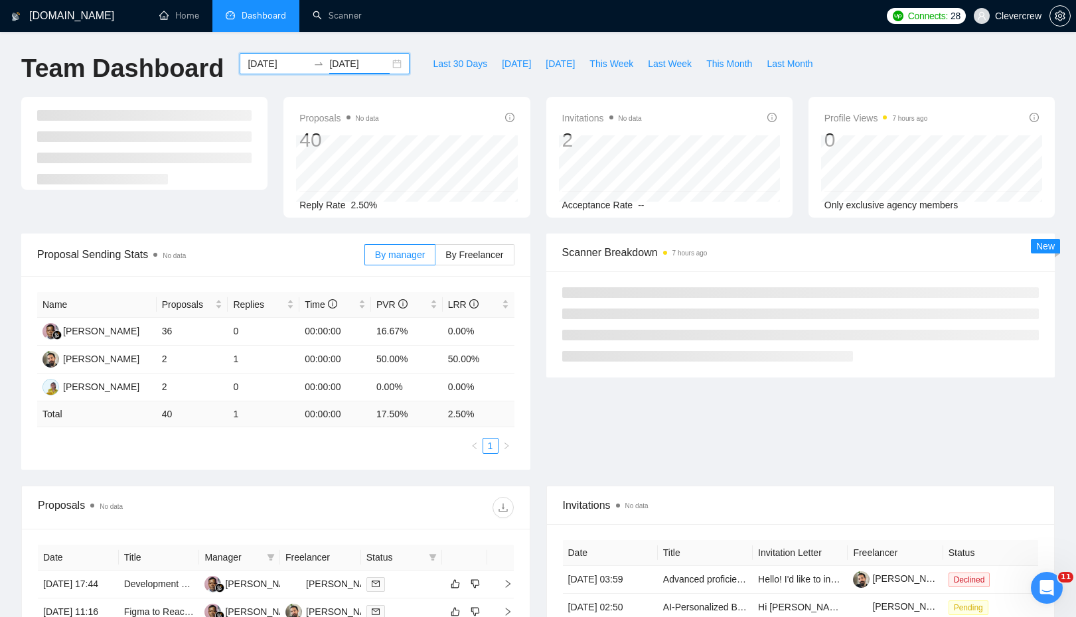
click at [383, 63] on div "[DATE] [DATE]" at bounding box center [325, 63] width 170 height 21
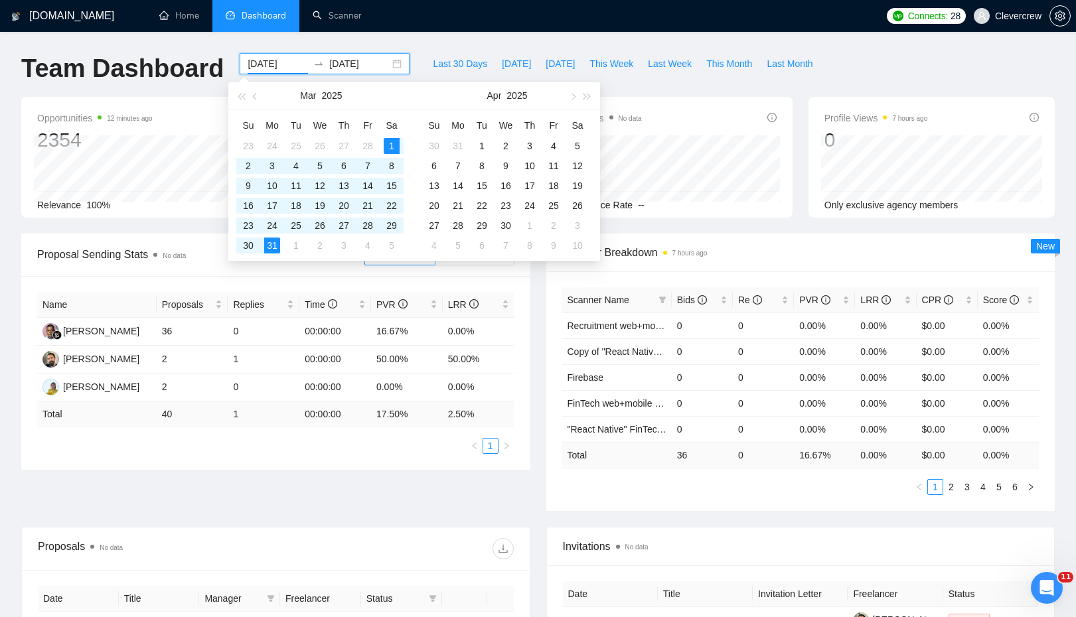
click at [273, 65] on input "[DATE]" at bounding box center [278, 63] width 60 height 15
click at [256, 100] on button "button" at bounding box center [255, 95] width 15 height 27
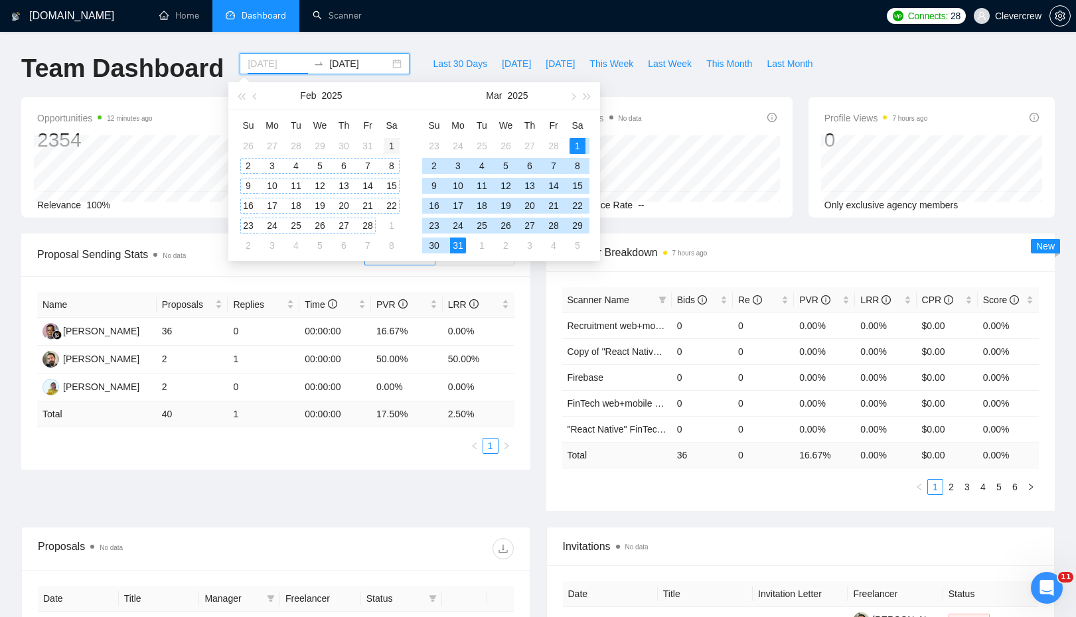
type input "[DATE]"
click at [392, 145] on div "1" at bounding box center [392, 146] width 16 height 16
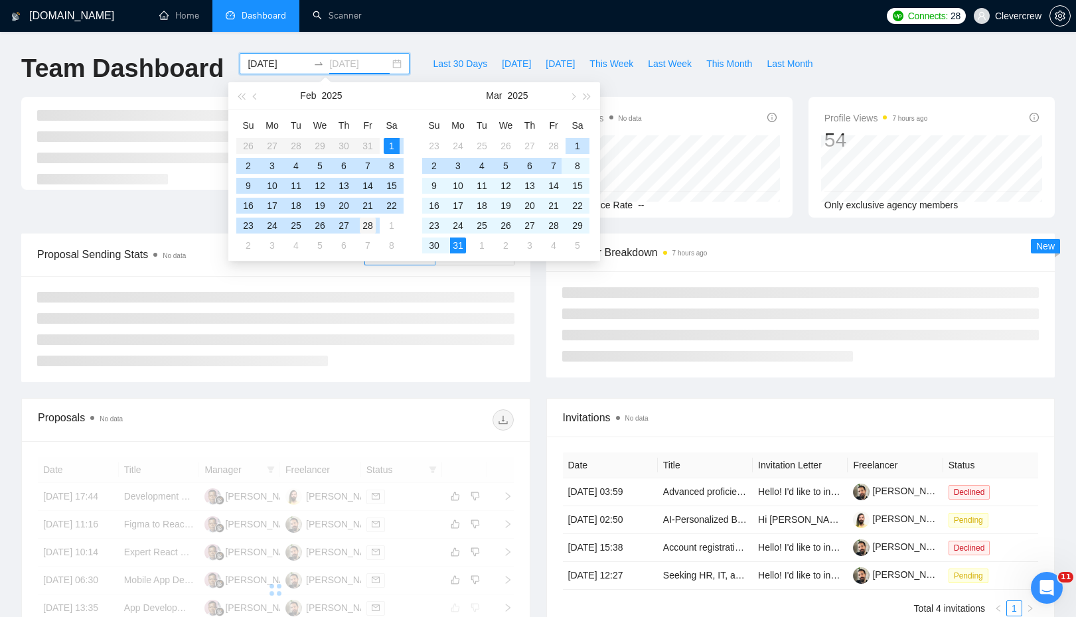
type input "[DATE]"
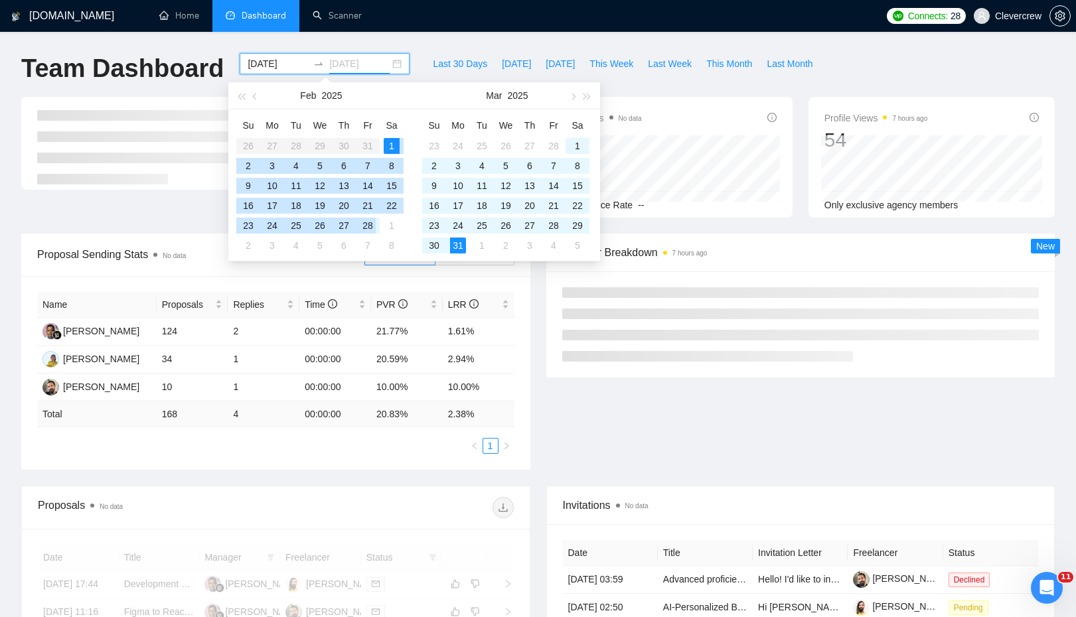
click at [370, 224] on div "28" at bounding box center [368, 226] width 16 height 16
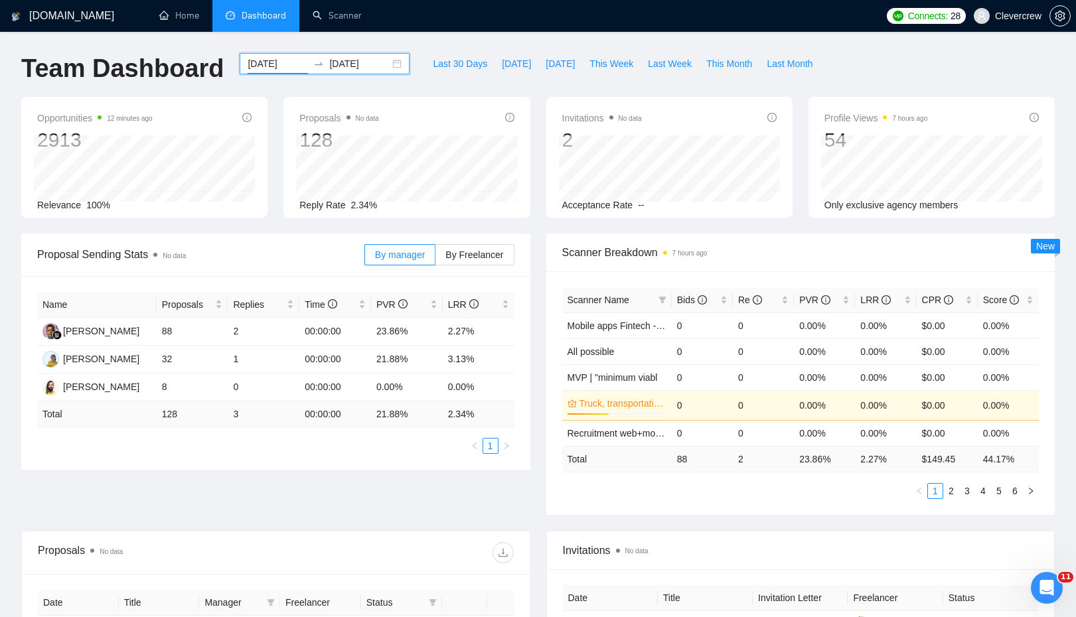
click at [271, 62] on input "[DATE]" at bounding box center [278, 63] width 60 height 15
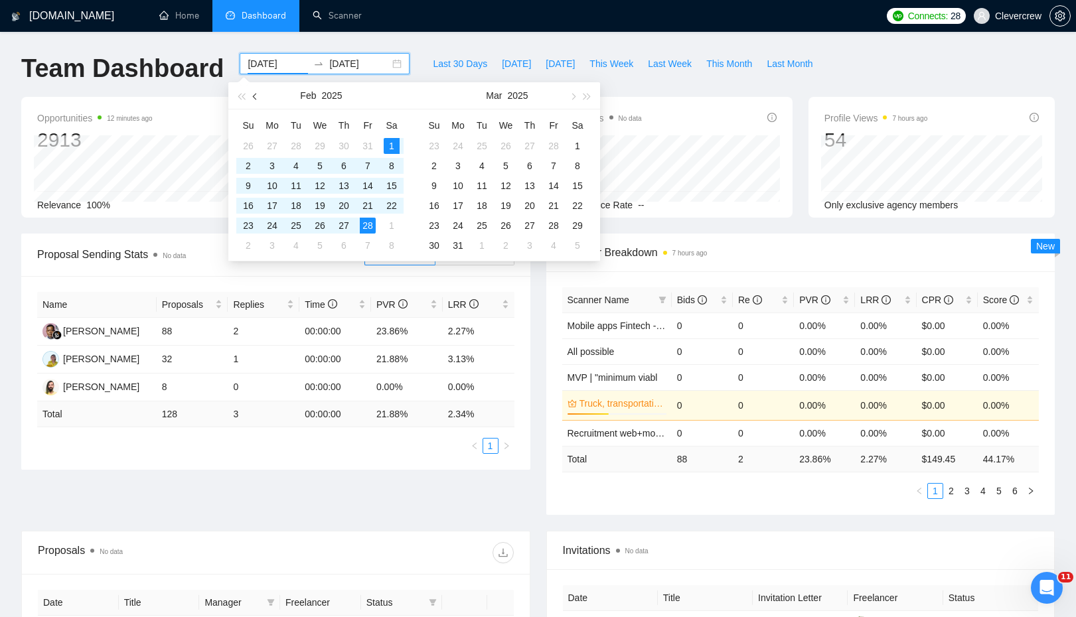
click at [258, 99] on button "button" at bounding box center [255, 95] width 15 height 27
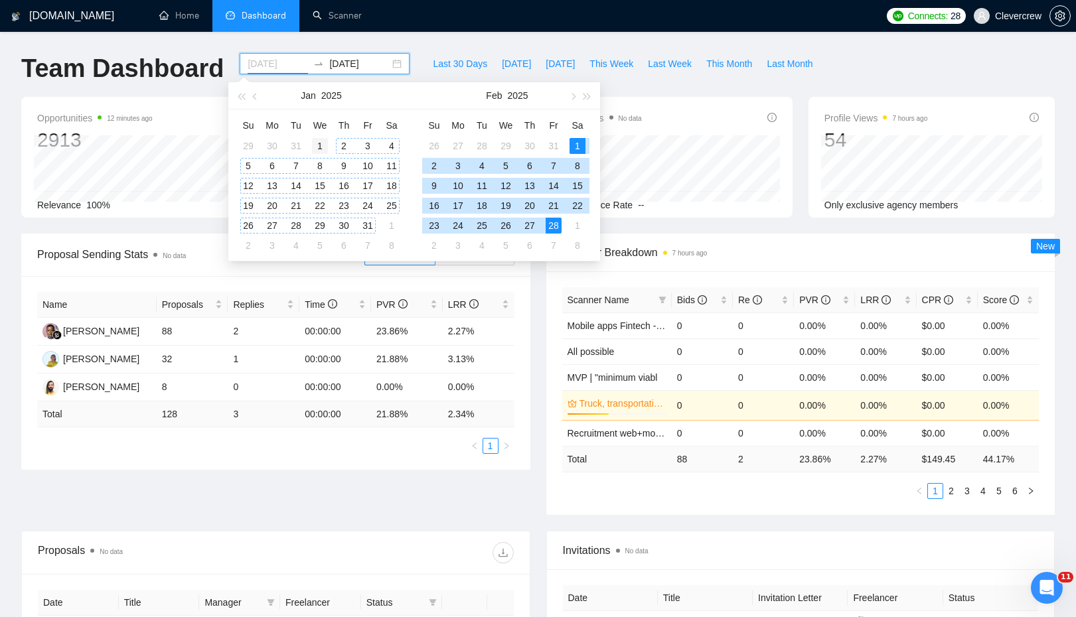
type input "[DATE]"
click at [318, 141] on div "1" at bounding box center [320, 146] width 16 height 16
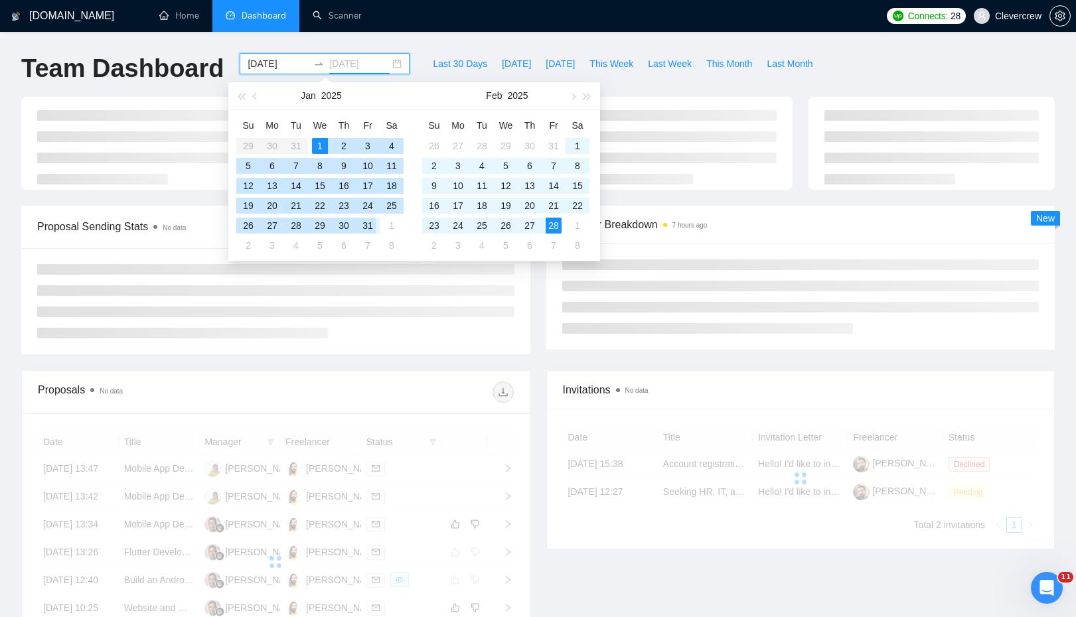
type input "[DATE]"
click at [368, 223] on div "31" at bounding box center [368, 226] width 16 height 16
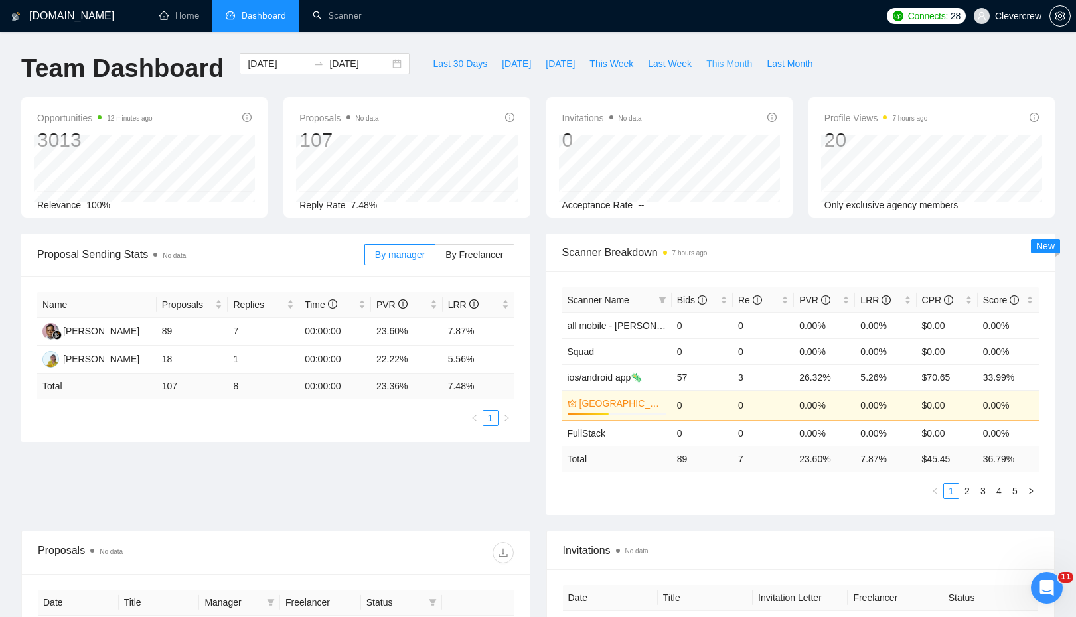
click at [741, 66] on span "This Month" at bounding box center [729, 63] width 46 height 15
type input "[DATE]"
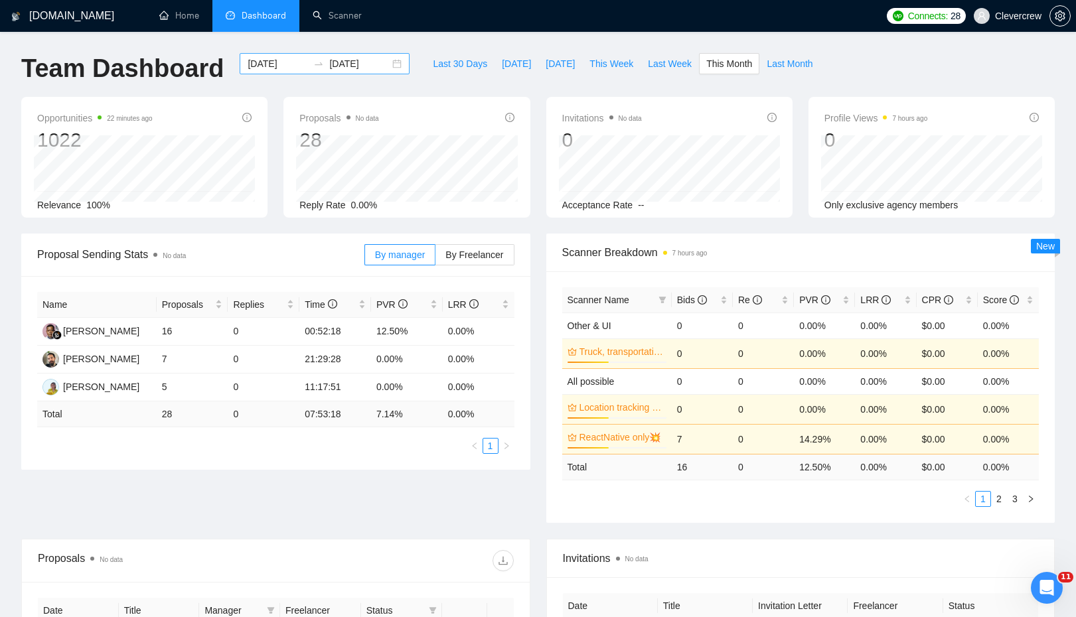
click at [334, 67] on input "[DATE]" at bounding box center [359, 63] width 60 height 15
click at [409, 48] on div "[DOMAIN_NAME] Home Dashboard Scanner Connects: 28 Clevercrew Team Dashboard [DA…" at bounding box center [538, 532] width 1076 height 1064
click at [383, 64] on div "[DATE] [DATE]" at bounding box center [325, 63] width 170 height 21
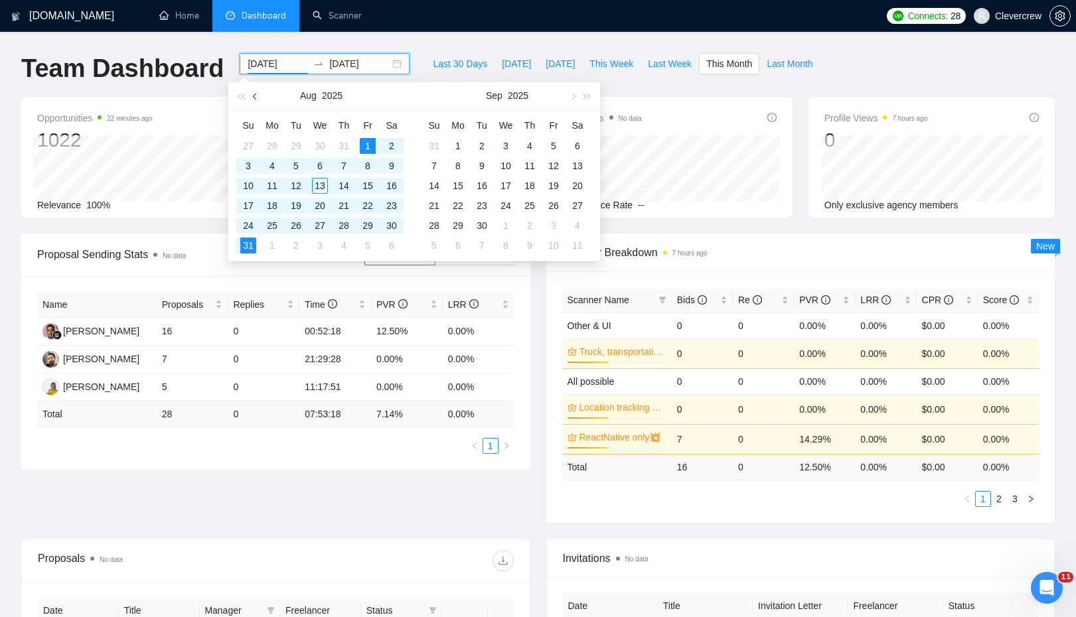
click at [249, 97] on button "button" at bounding box center [255, 95] width 15 height 27
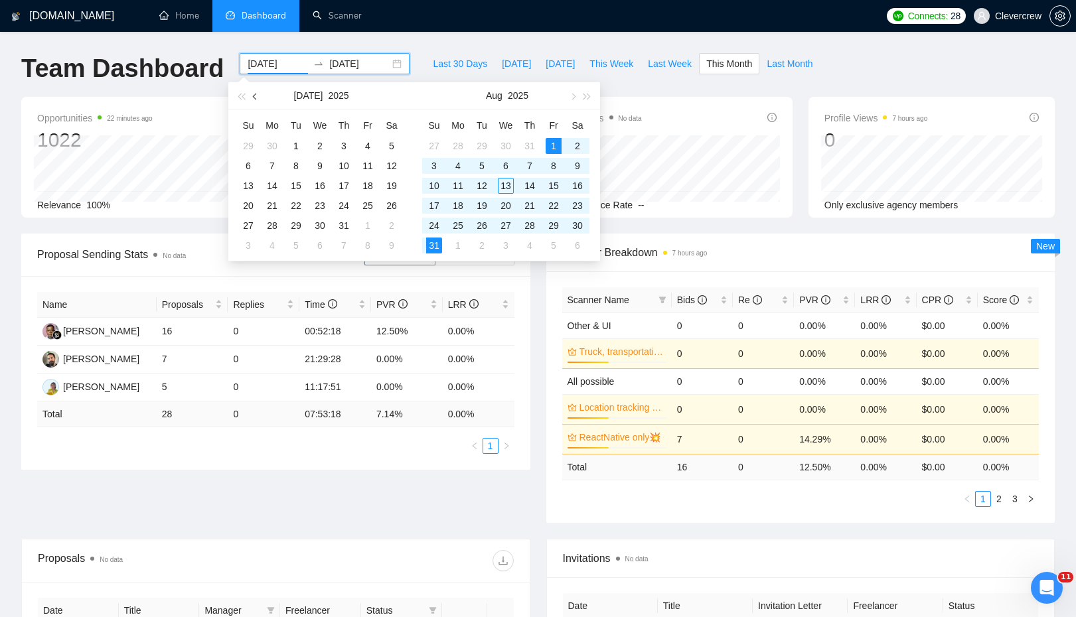
click at [249, 97] on button "button" at bounding box center [255, 95] width 15 height 27
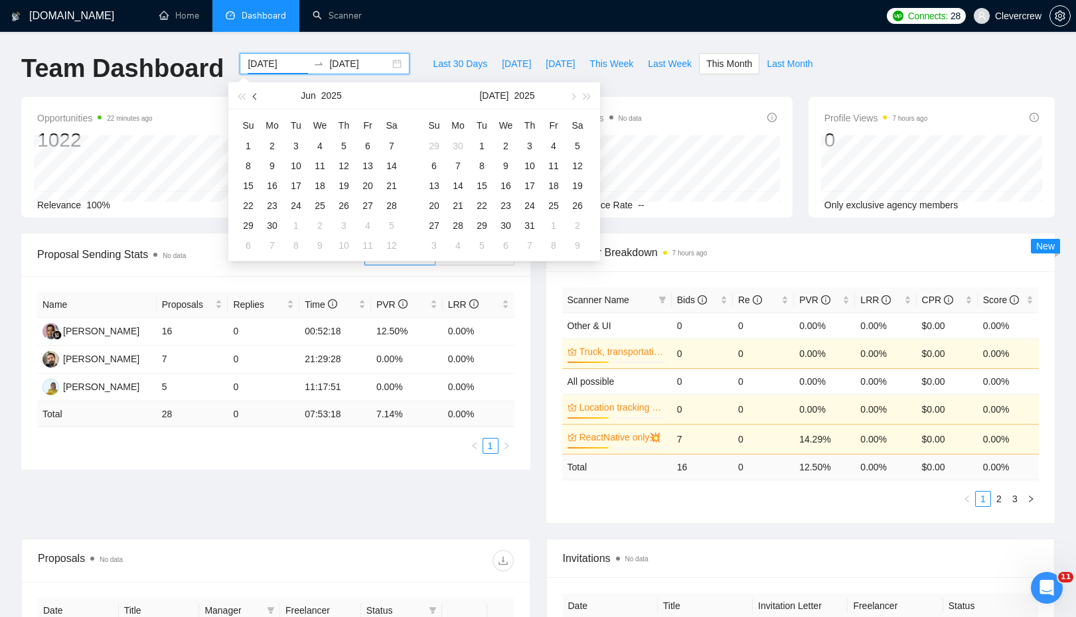
click at [249, 97] on button "button" at bounding box center [255, 95] width 15 height 27
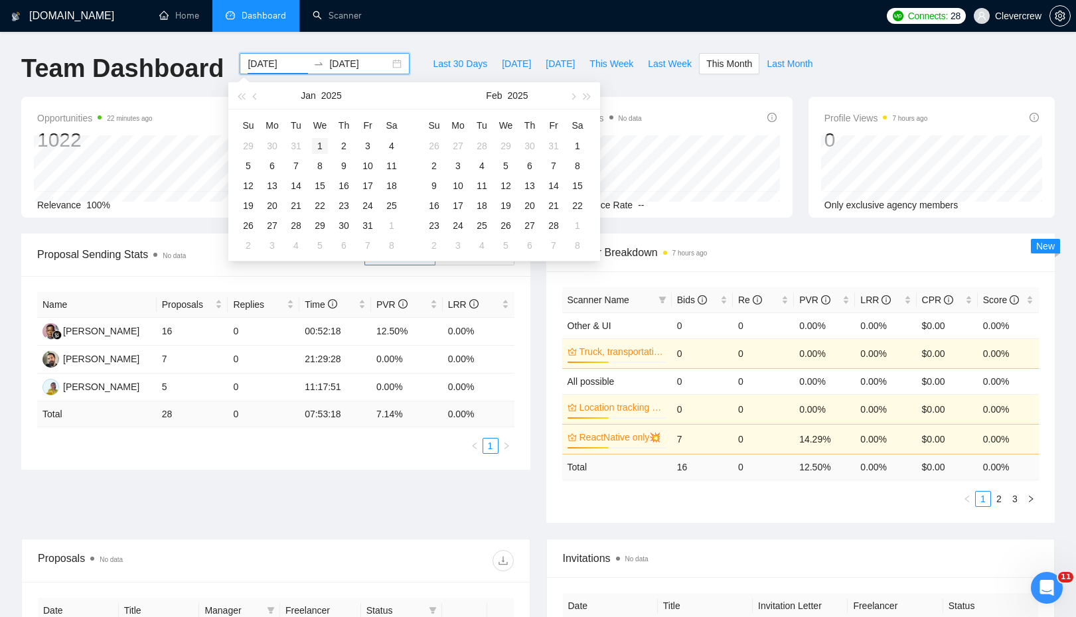
type input "[DATE]"
click at [318, 143] on div "1" at bounding box center [320, 146] width 16 height 16
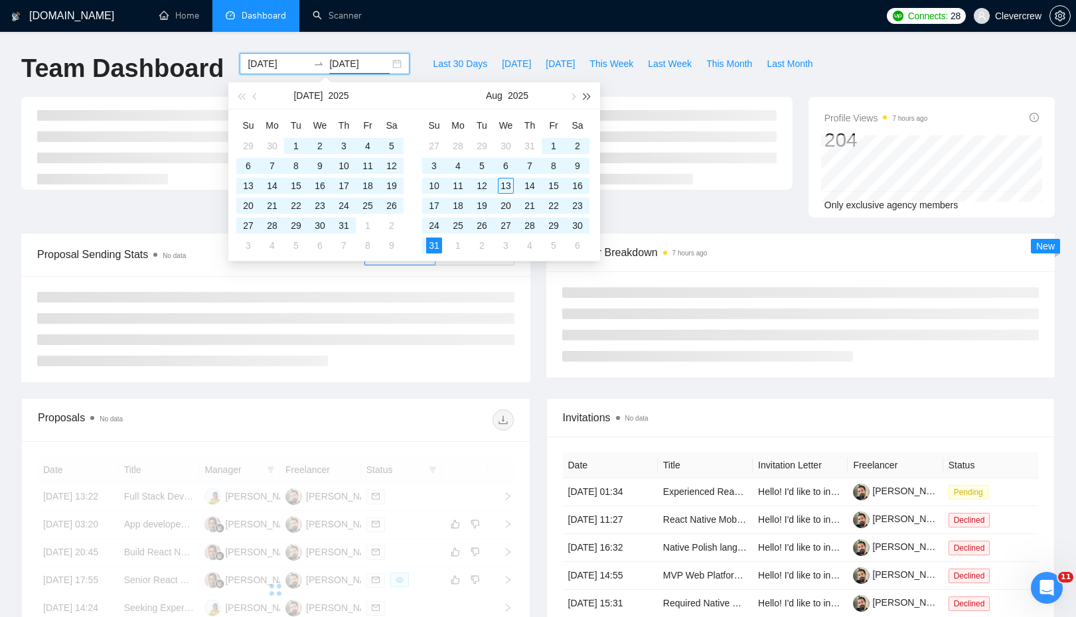
click at [584, 99] on button "button" at bounding box center [587, 95] width 15 height 27
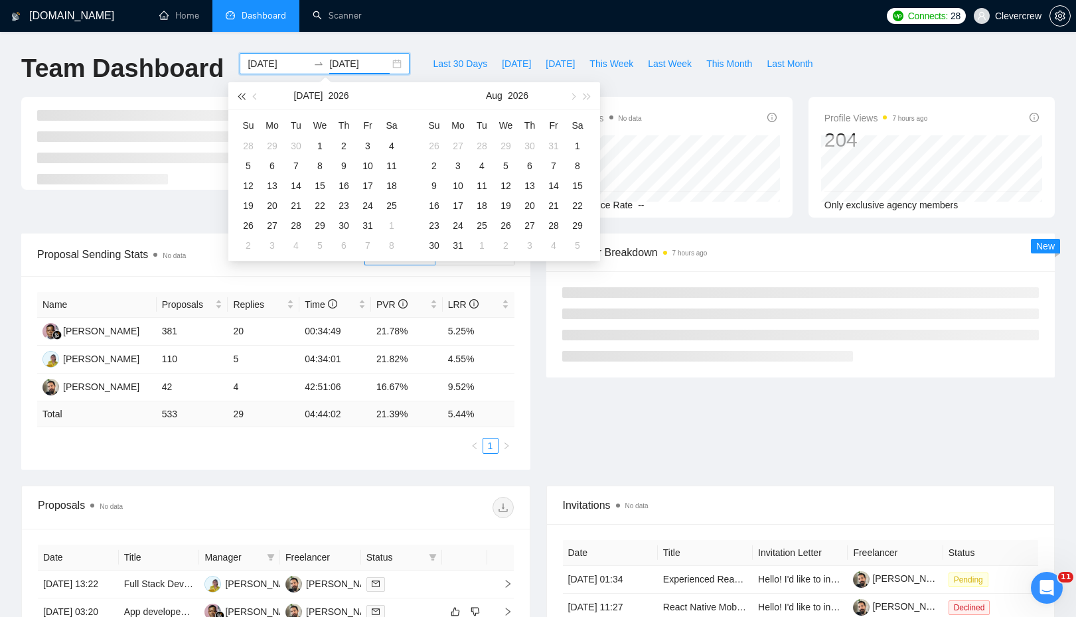
click at [239, 97] on span "button" at bounding box center [241, 96] width 7 height 7
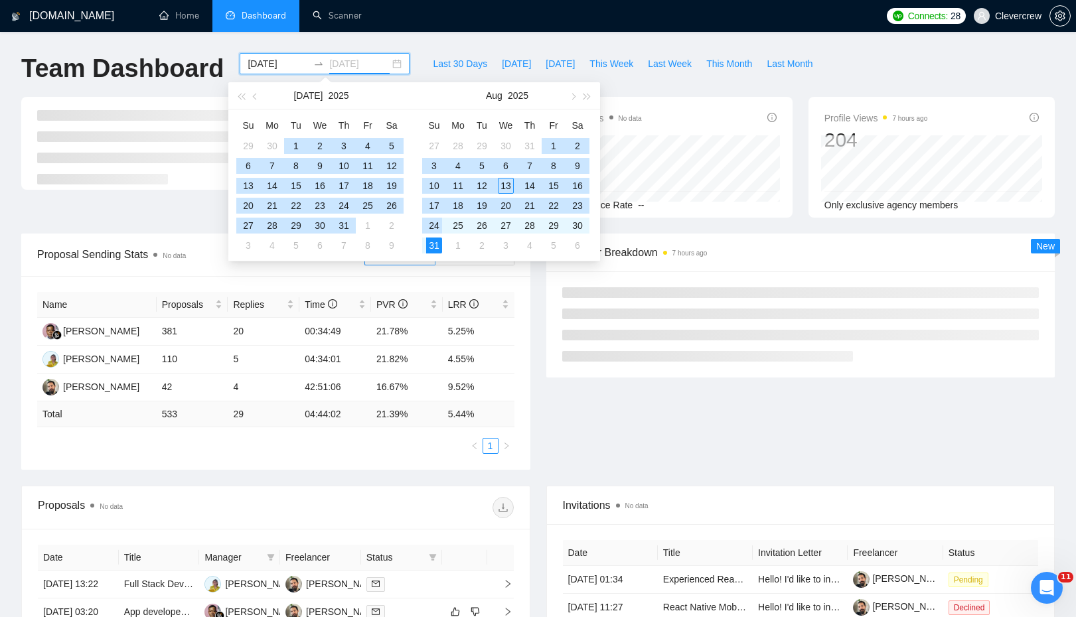
type input "[DATE]"
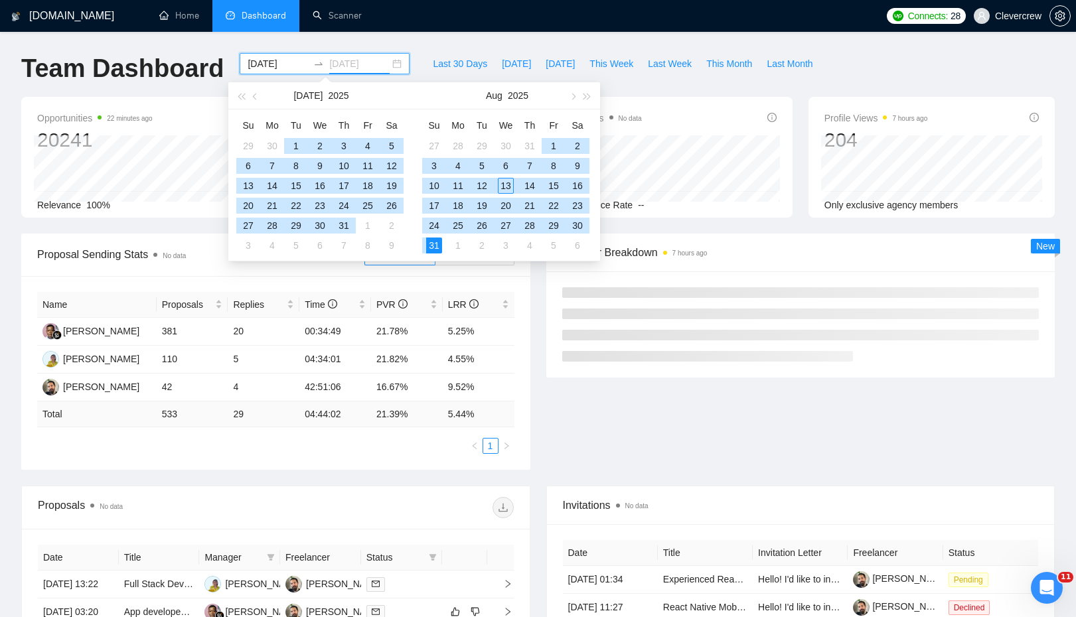
click at [433, 246] on div "31" at bounding box center [434, 246] width 16 height 16
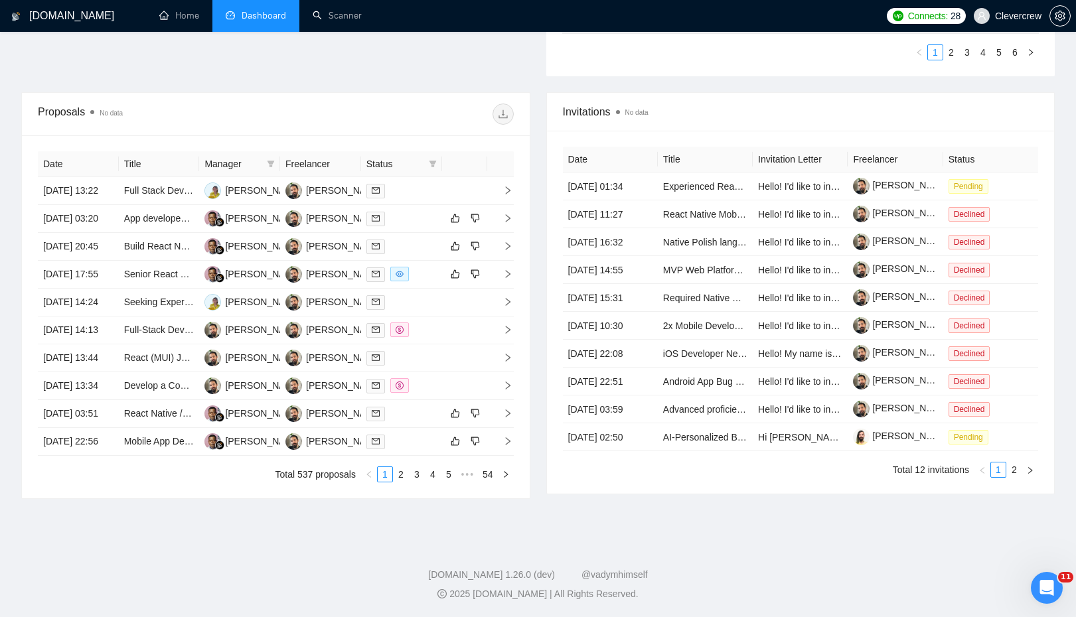
scroll to position [573, 0]
click at [1016, 467] on link "2" at bounding box center [1014, 470] width 15 height 15
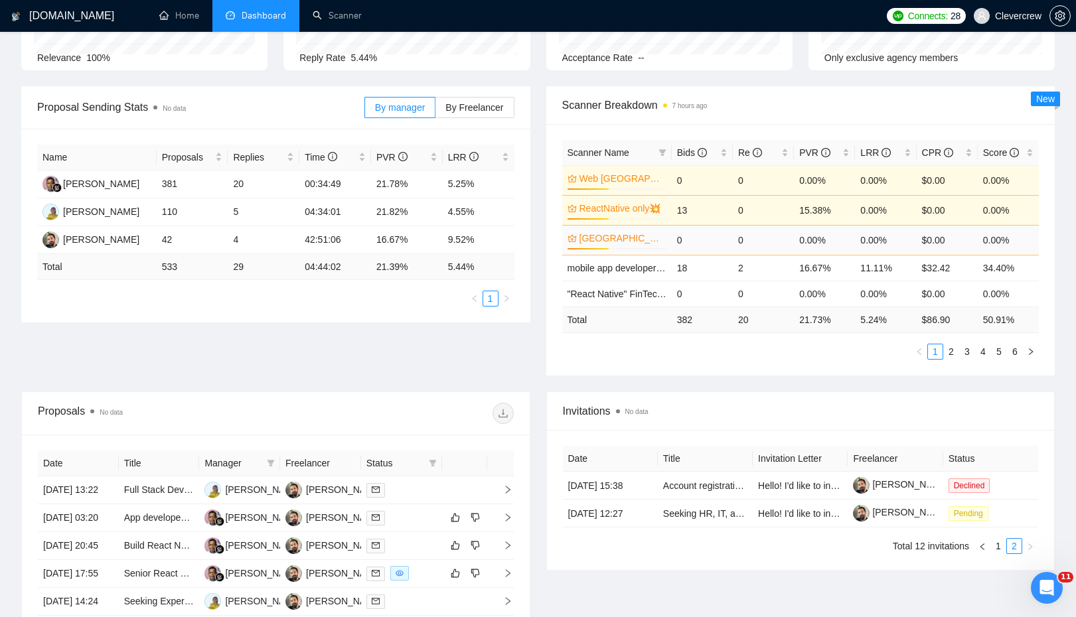
scroll to position [117, 0]
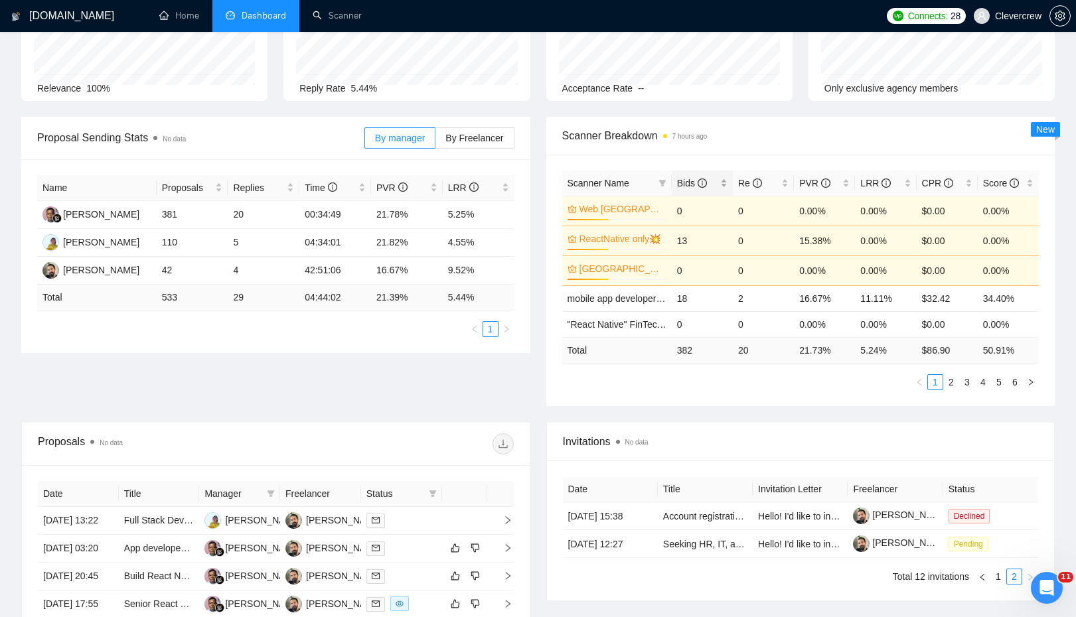
click at [688, 178] on span "Bids" at bounding box center [692, 183] width 30 height 11
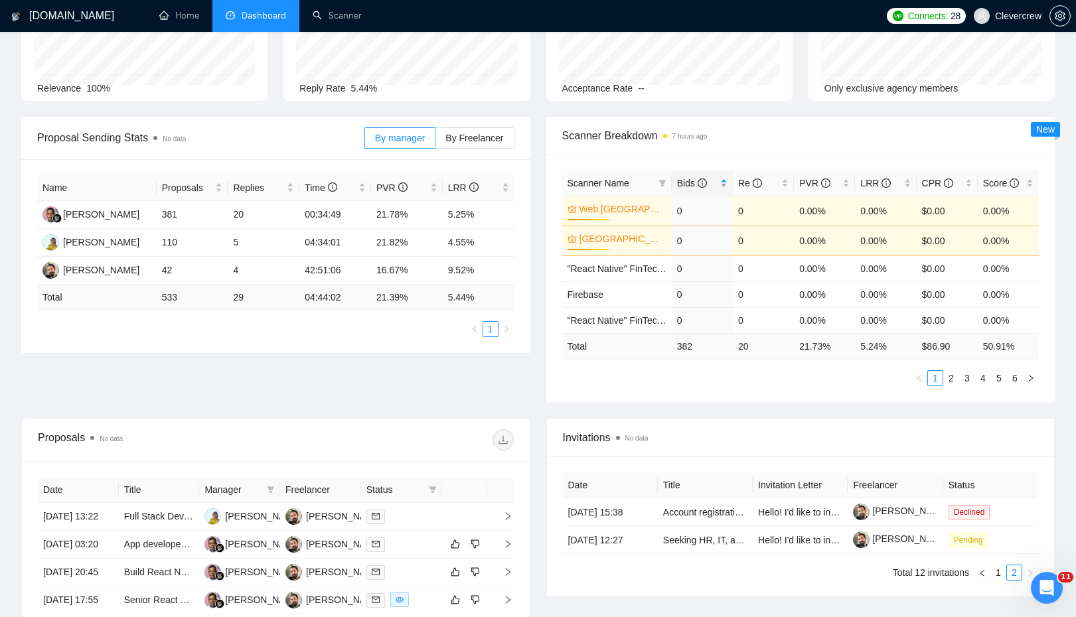
click at [688, 178] on span "Bids" at bounding box center [692, 183] width 30 height 11
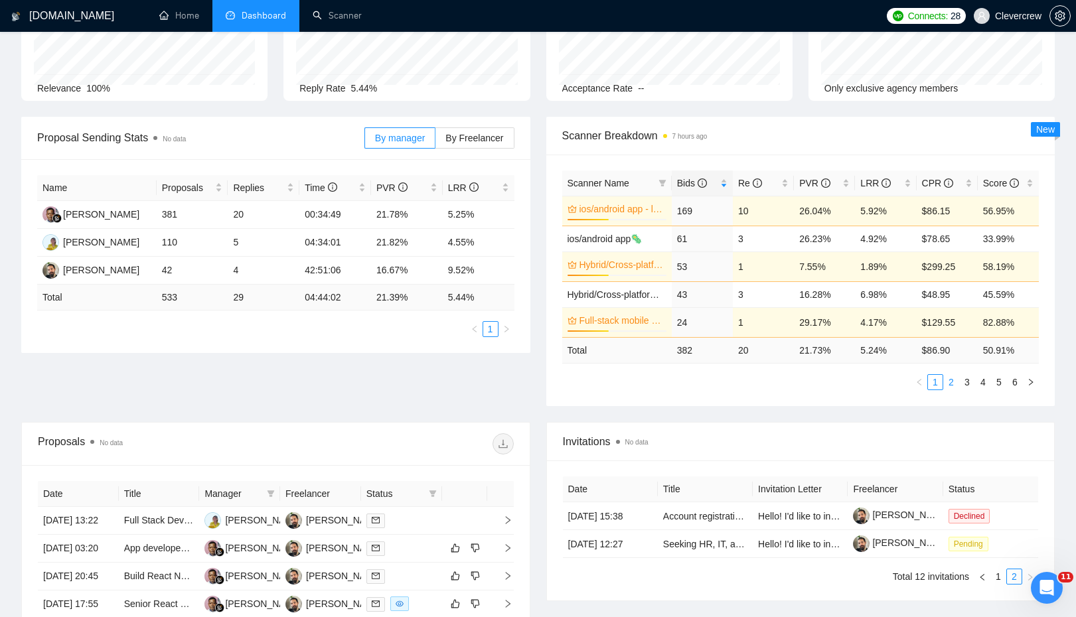
click at [951, 382] on link "2" at bounding box center [951, 382] width 15 height 15
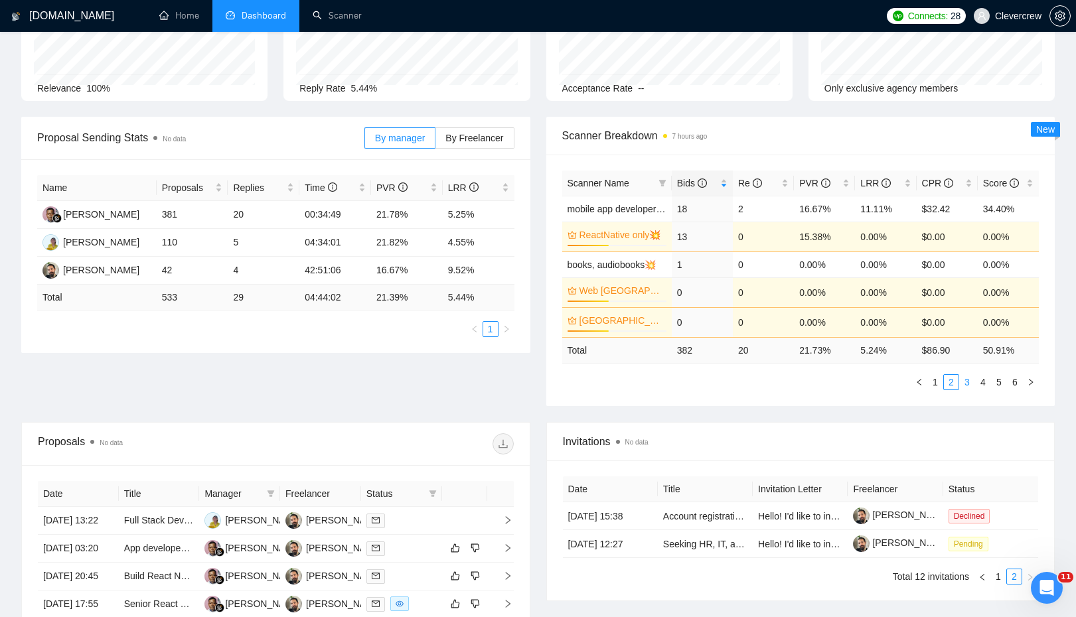
click at [971, 380] on link "3" at bounding box center [967, 382] width 15 height 15
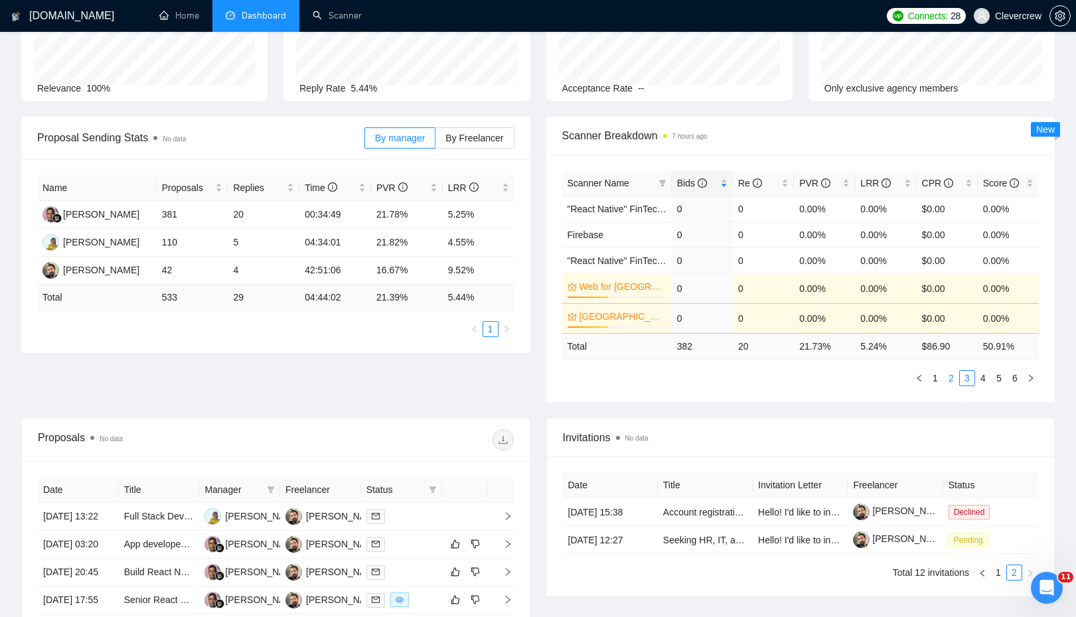
click at [944, 378] on link "2" at bounding box center [951, 378] width 15 height 15
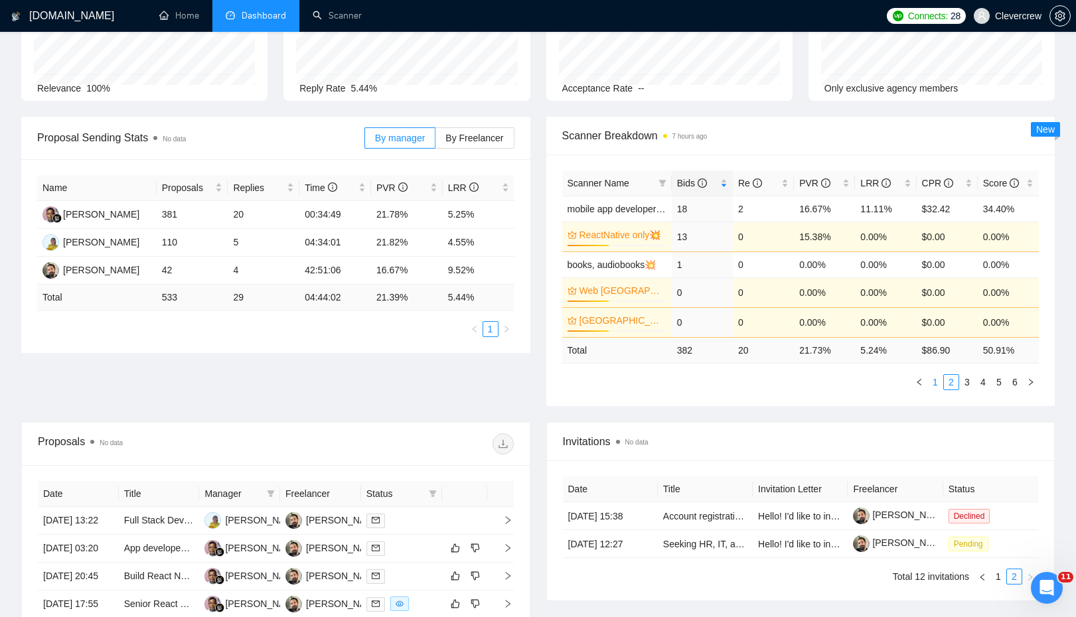
click at [938, 382] on link "1" at bounding box center [935, 382] width 15 height 15
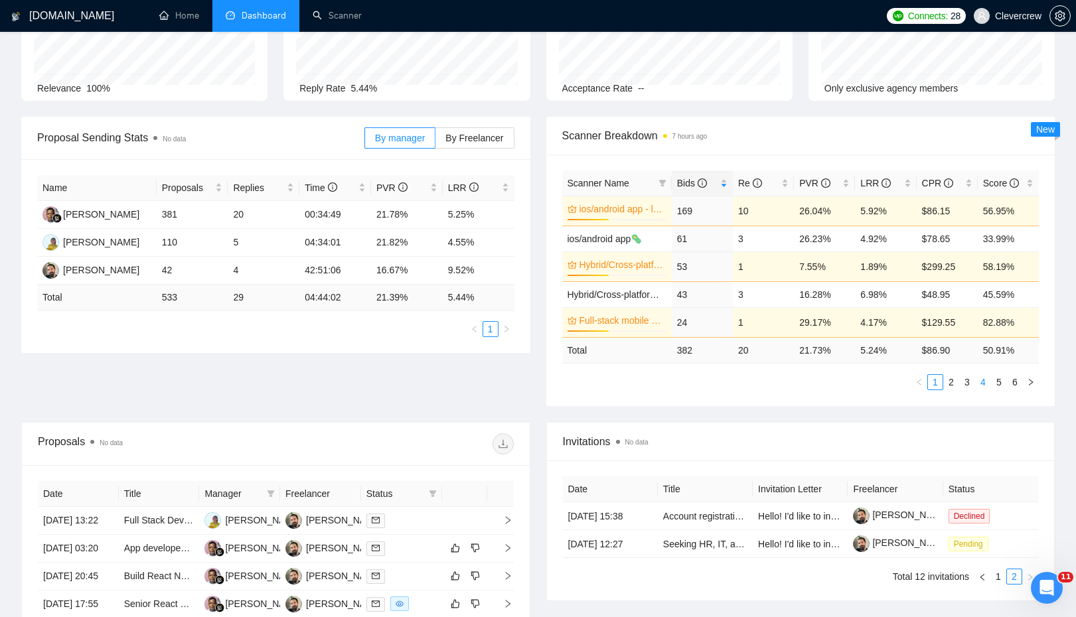
click at [988, 378] on link "4" at bounding box center [983, 382] width 15 height 15
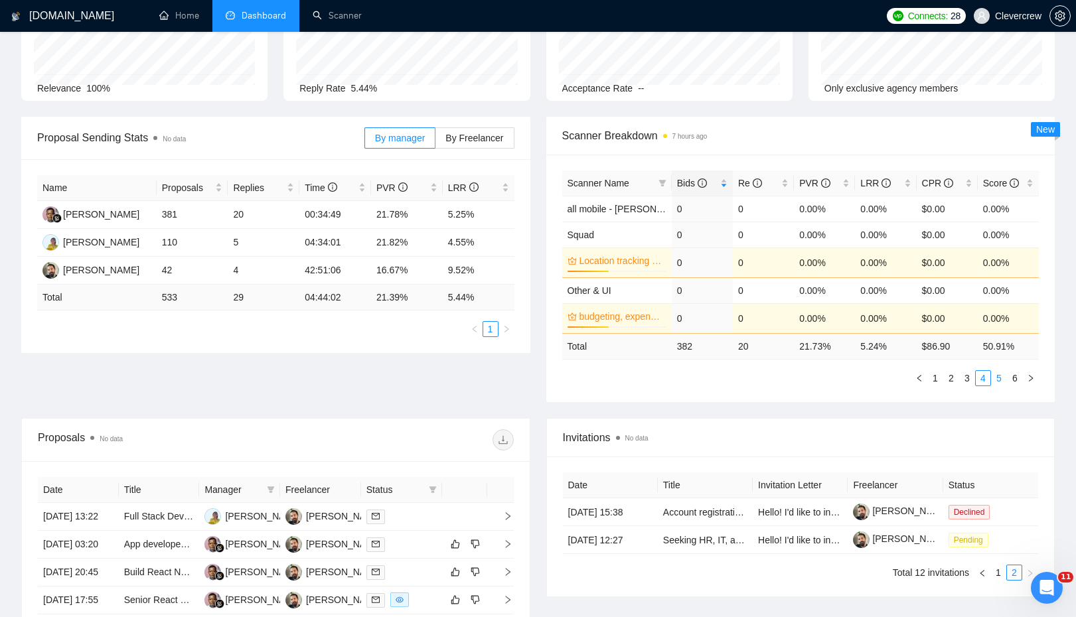
click at [999, 379] on link "5" at bounding box center [998, 378] width 15 height 15
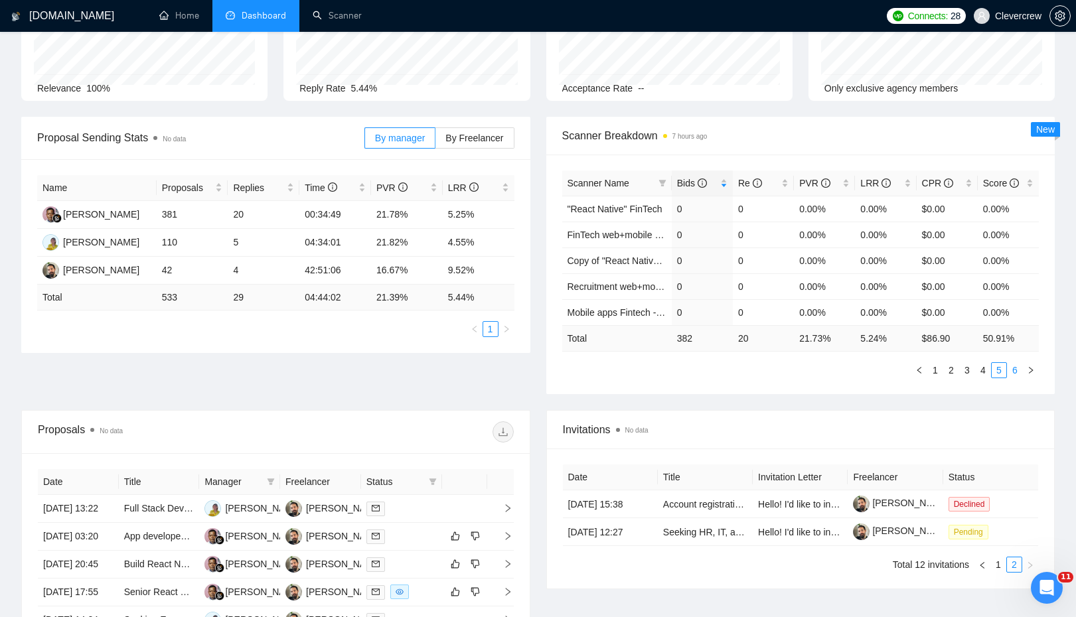
click at [1016, 373] on link "6" at bounding box center [1014, 370] width 15 height 15
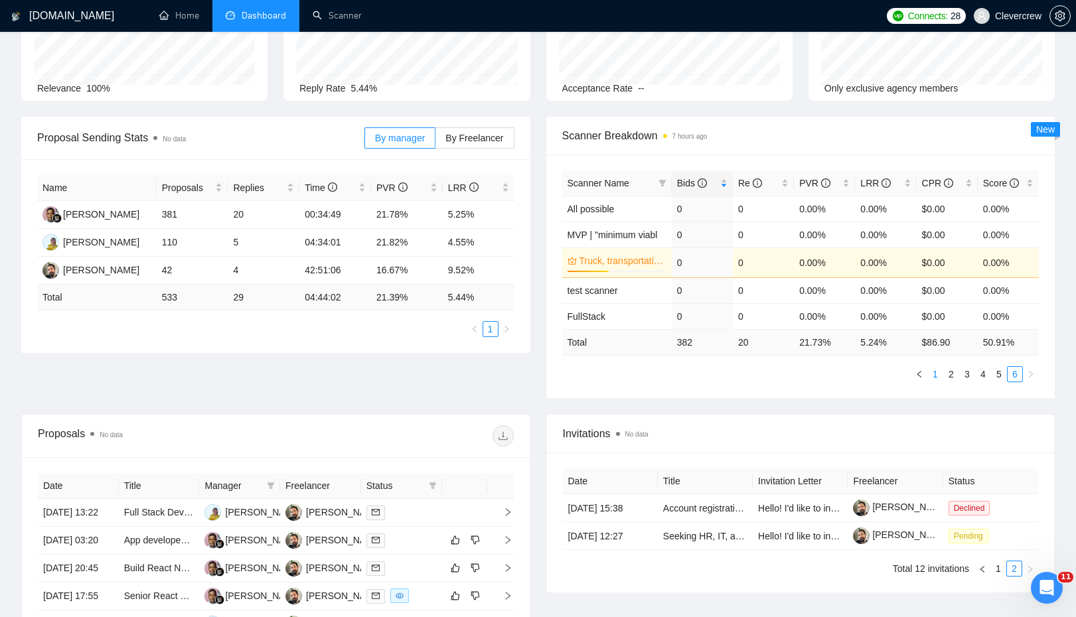
click at [934, 375] on link "1" at bounding box center [935, 374] width 15 height 15
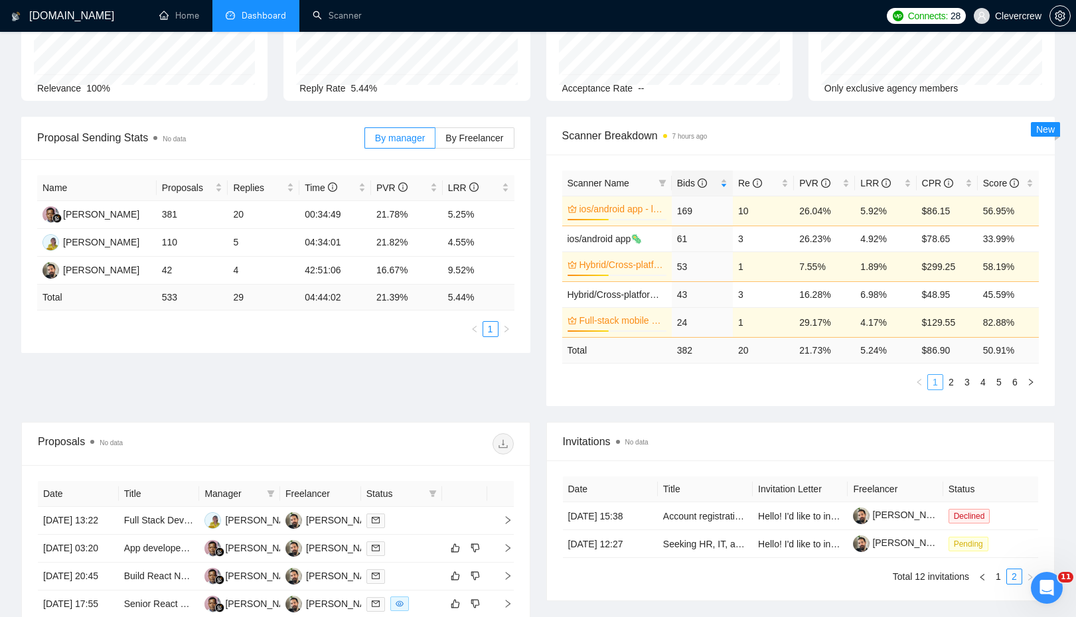
scroll to position [0, 0]
